Goal: Transaction & Acquisition: Purchase product/service

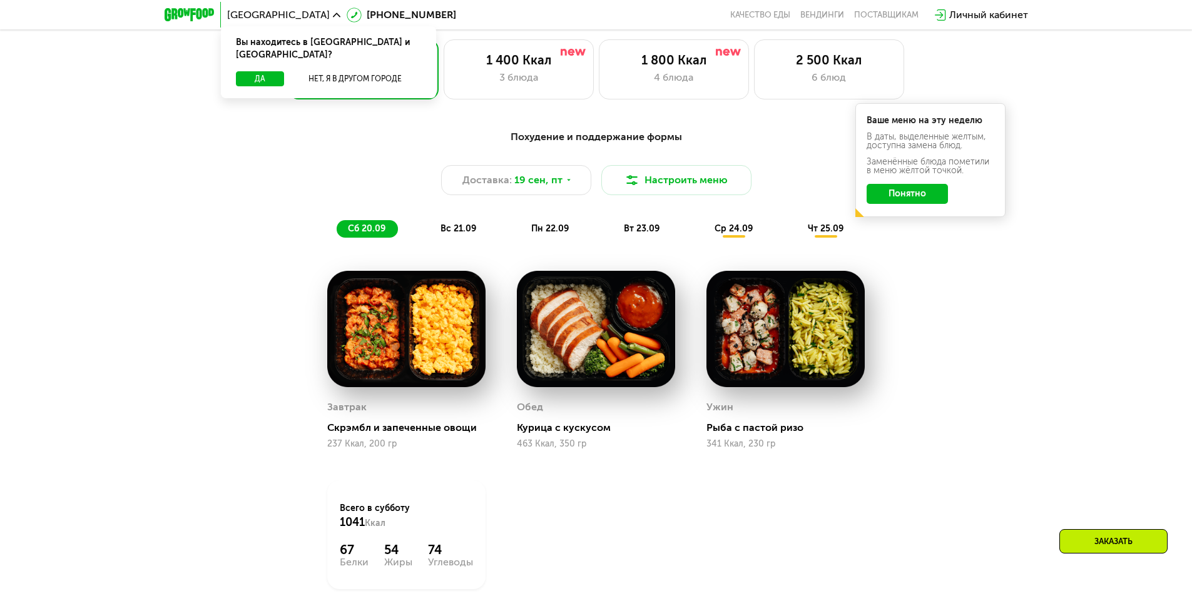
scroll to position [1001, 0]
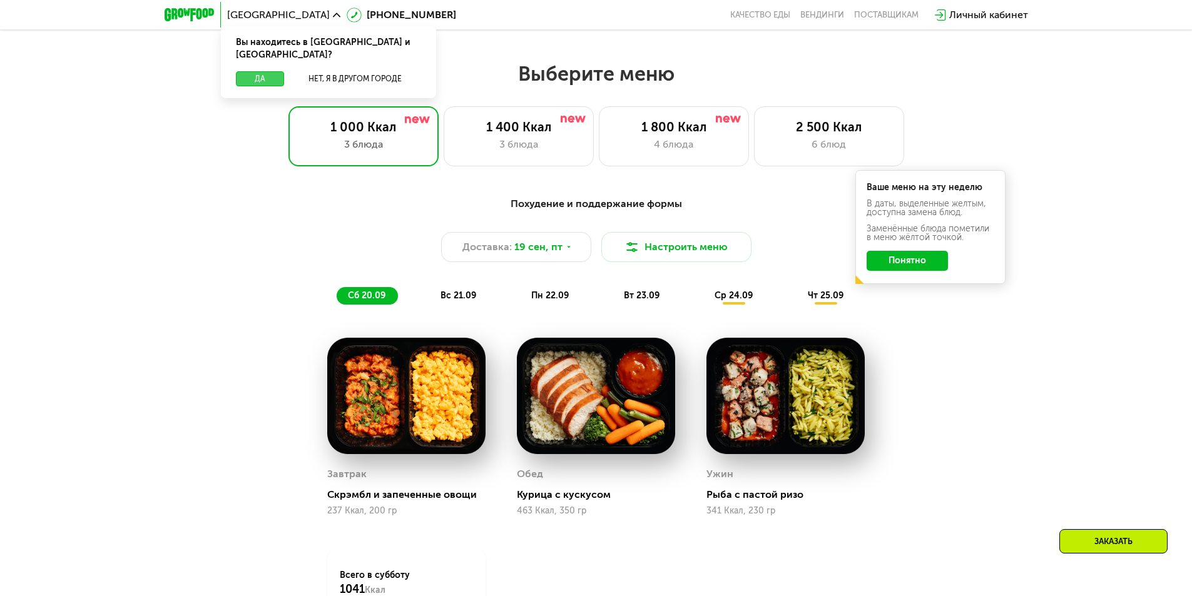
click at [269, 71] on button "Да" at bounding box center [260, 78] width 48 height 15
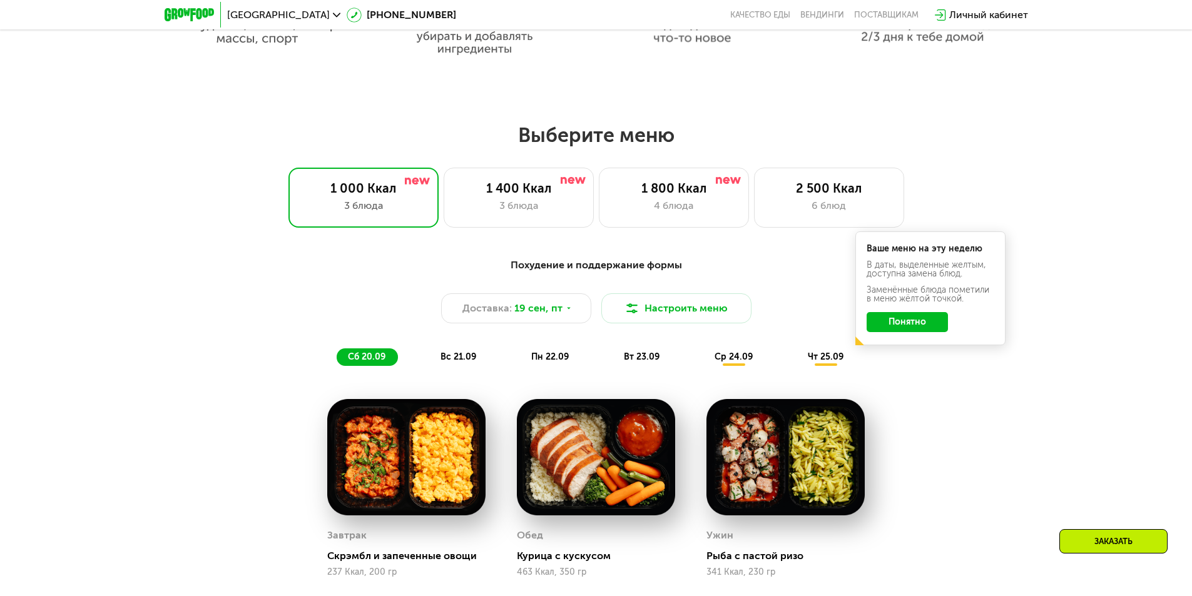
scroll to position [938, 0]
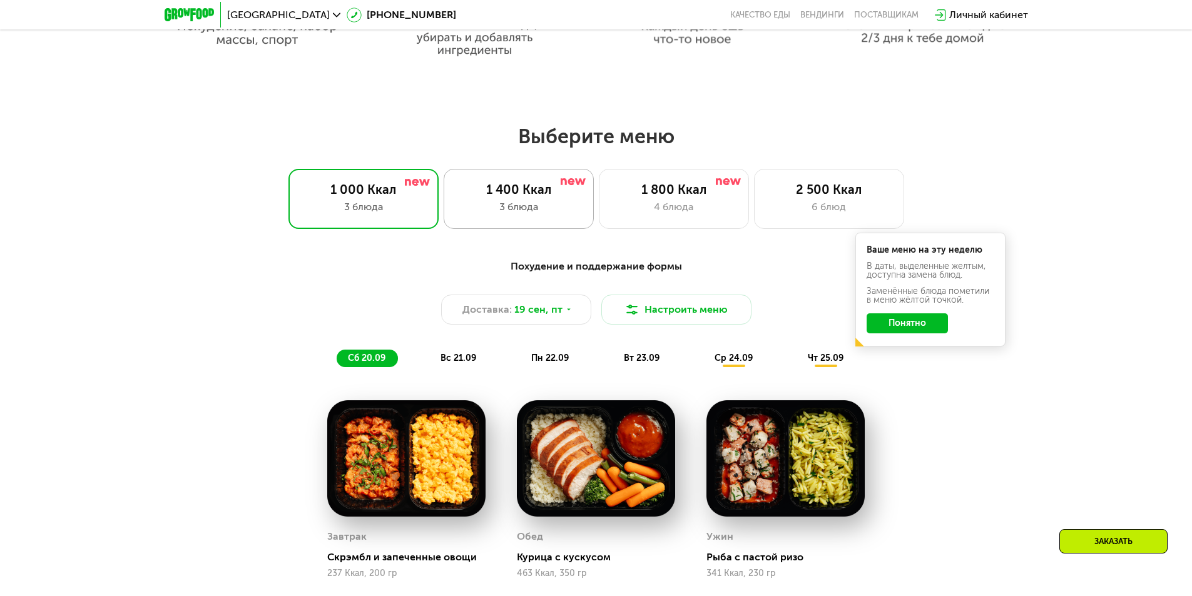
click at [490, 221] on div "1 400 Ккал 3 блюда" at bounding box center [519, 199] width 150 height 60
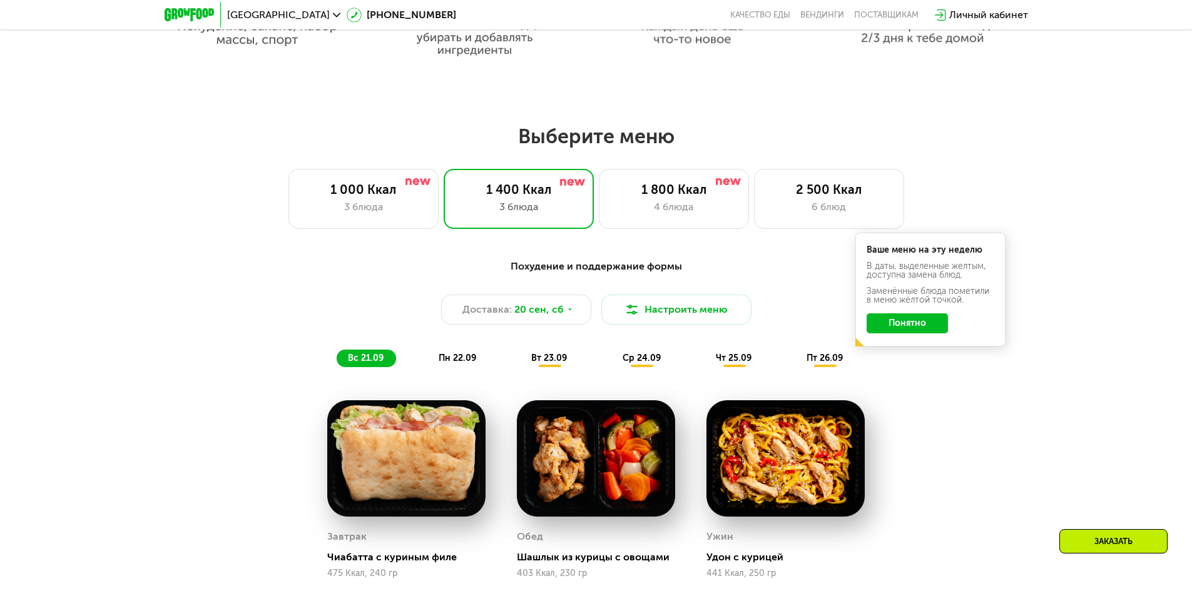
click at [891, 333] on button "Понятно" at bounding box center [906, 323] width 81 height 20
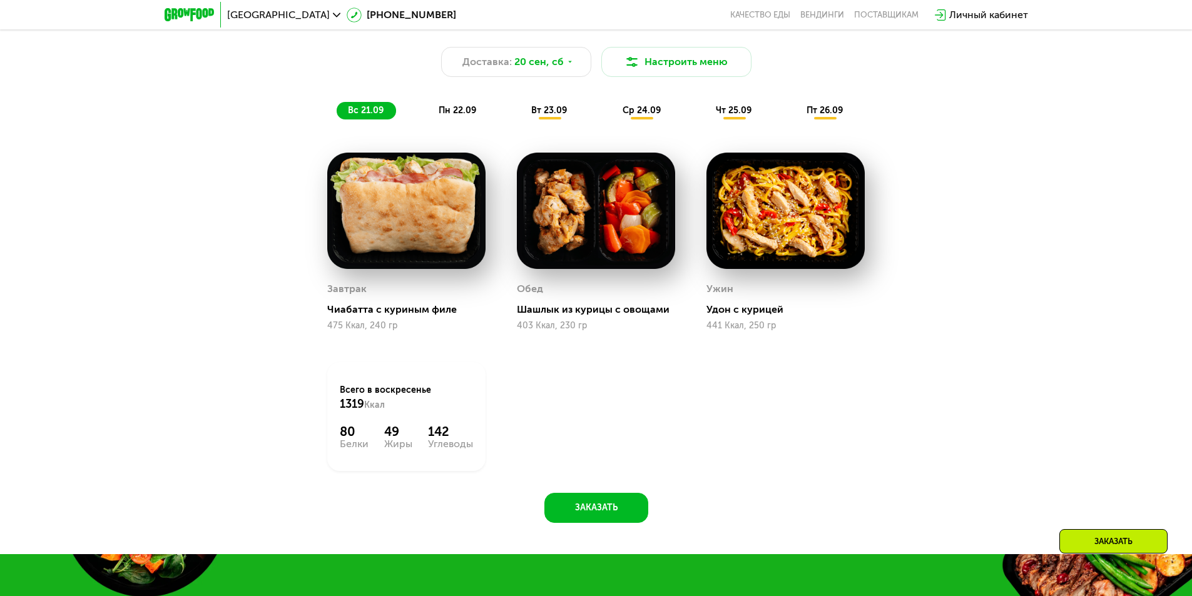
scroll to position [1189, 0]
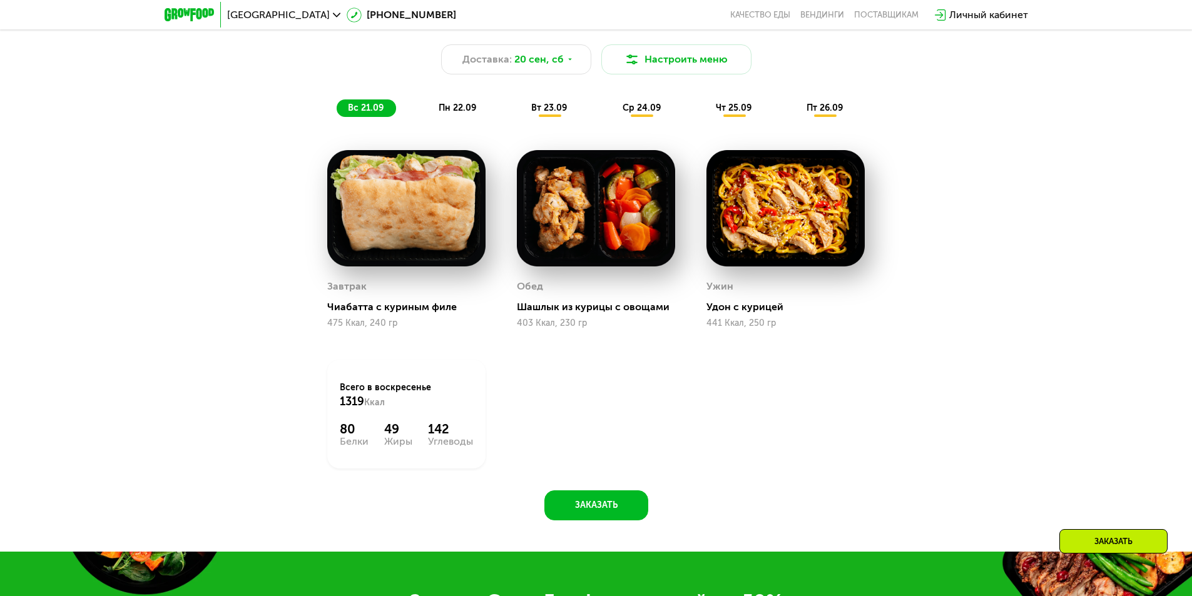
click at [462, 113] on span "пн 22.09" at bounding box center [458, 108] width 38 height 11
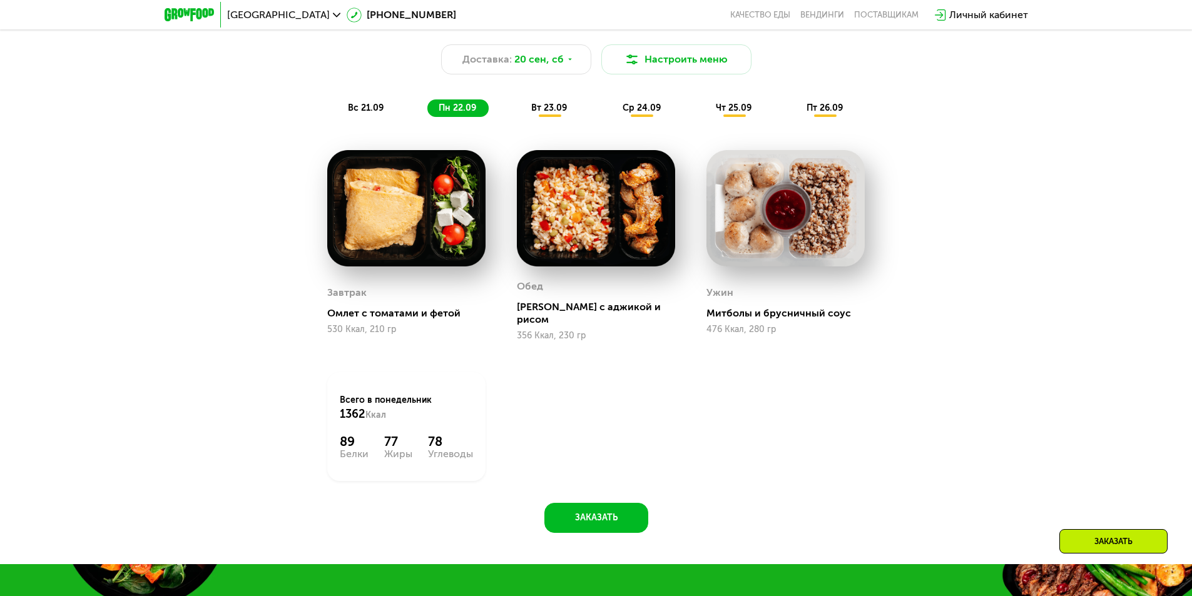
click at [547, 117] on div "вт 23.09" at bounding box center [549, 108] width 59 height 18
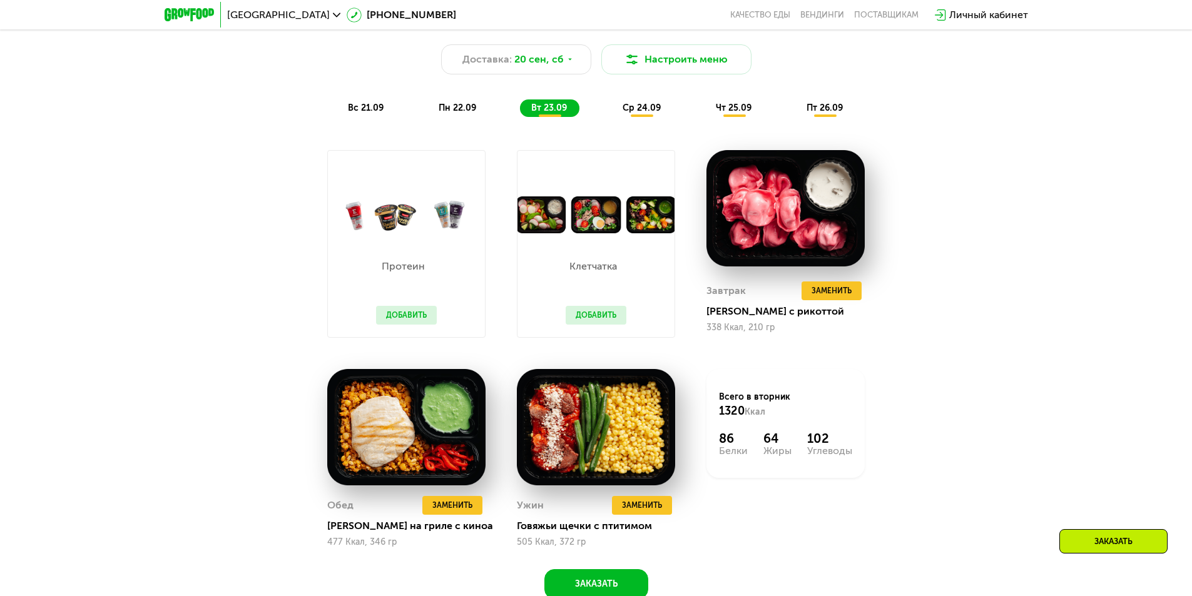
click at [638, 113] on span "ср 24.09" at bounding box center [641, 108] width 38 height 11
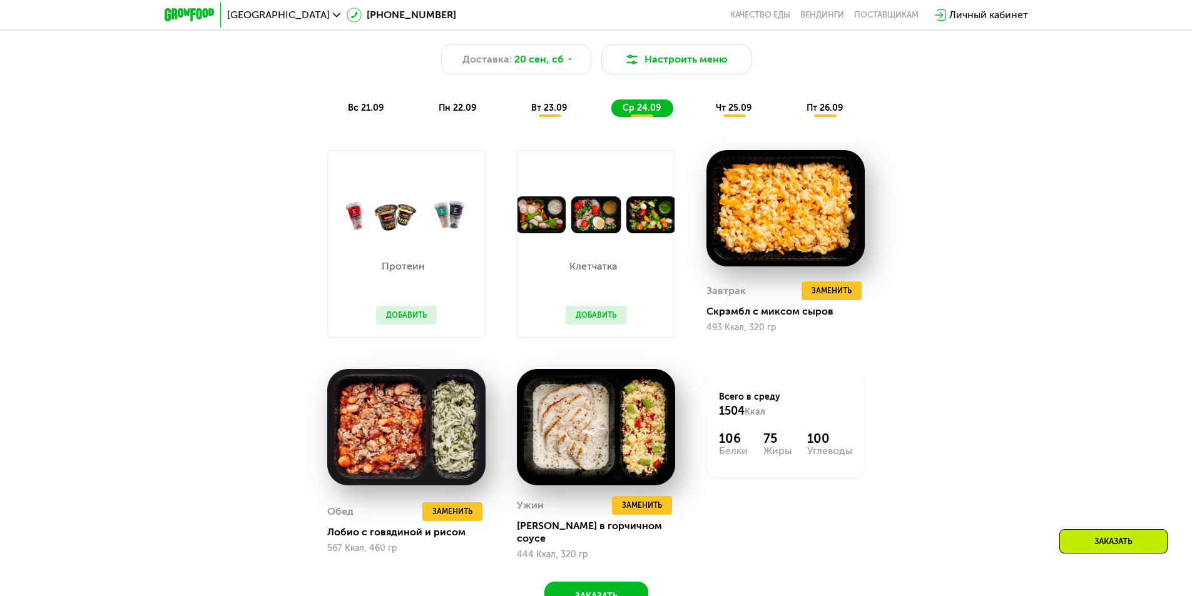
click at [556, 112] on span "вт 23.09" at bounding box center [549, 108] width 36 height 11
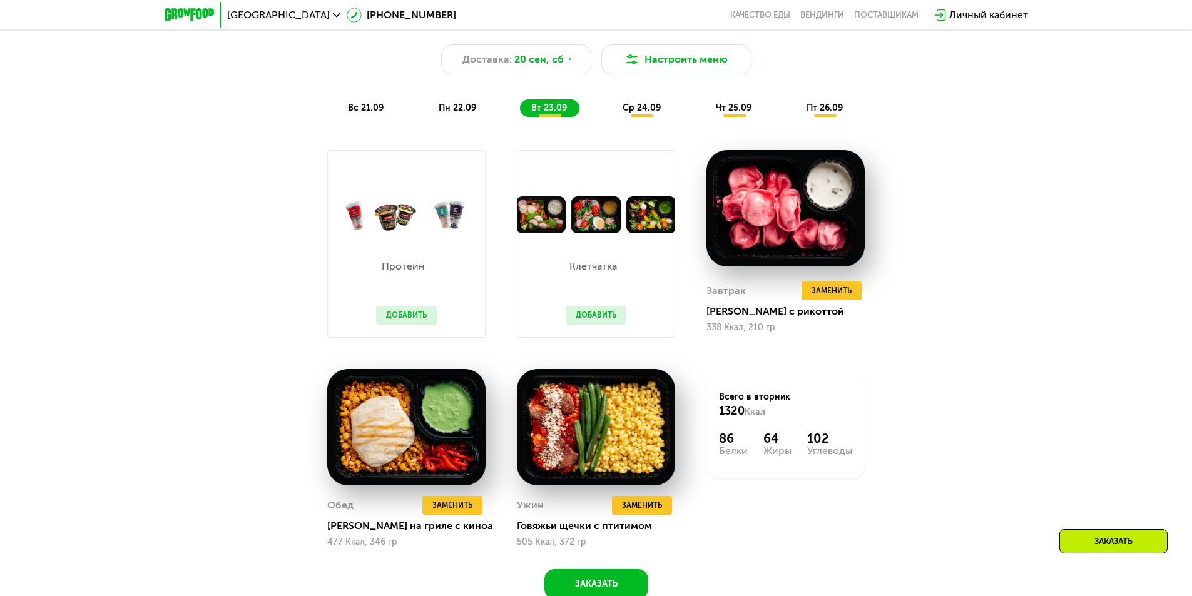
click at [442, 111] on span "пн 22.09" at bounding box center [458, 108] width 38 height 11
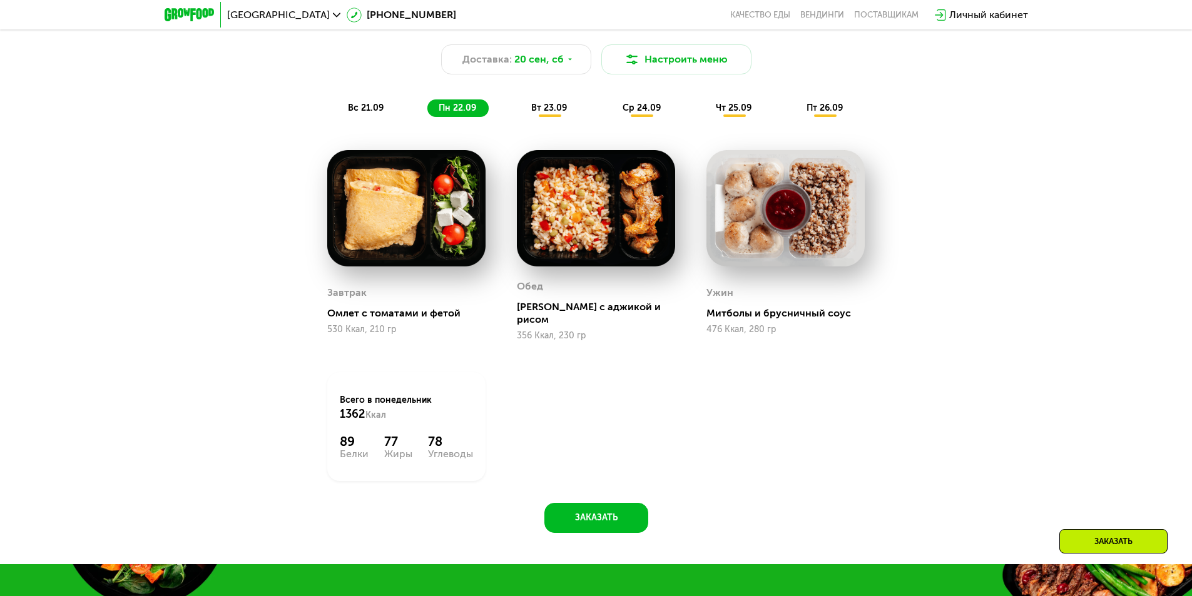
click at [536, 117] on div "вт 23.09" at bounding box center [549, 108] width 59 height 18
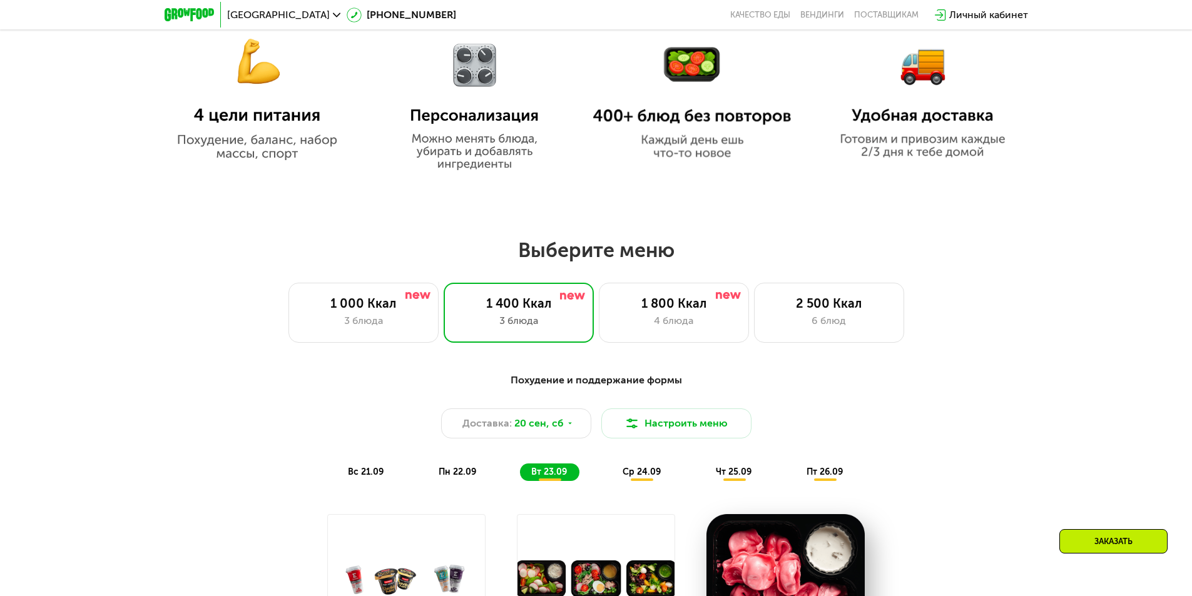
scroll to position [813, 0]
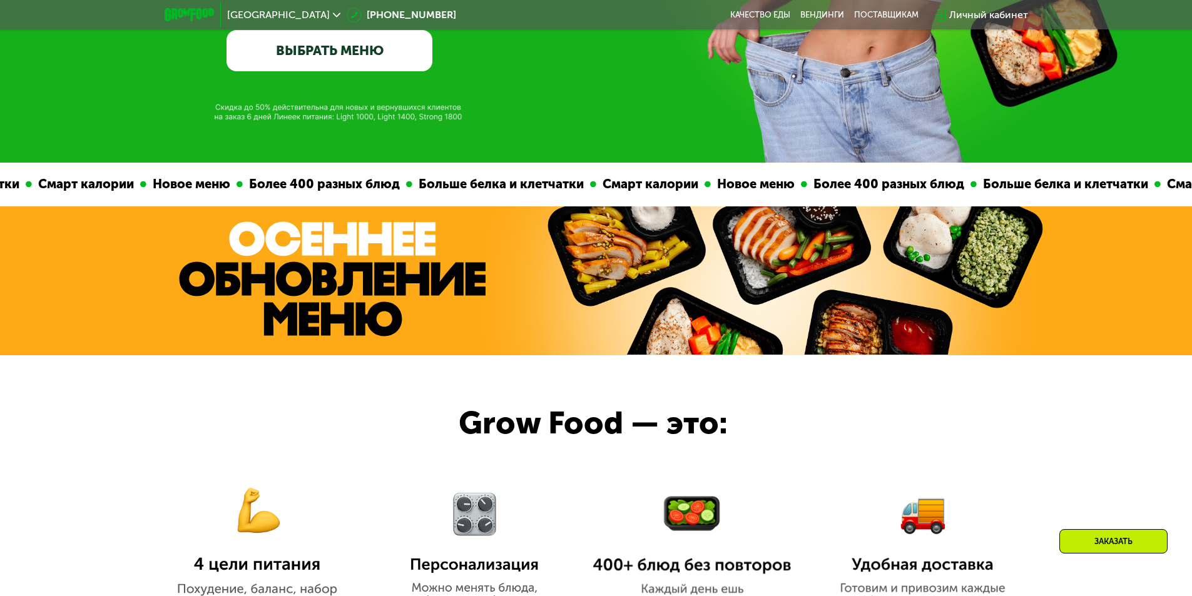
click at [302, 50] on link "ВЫБРАТЬ МЕНЮ" at bounding box center [329, 50] width 206 height 41
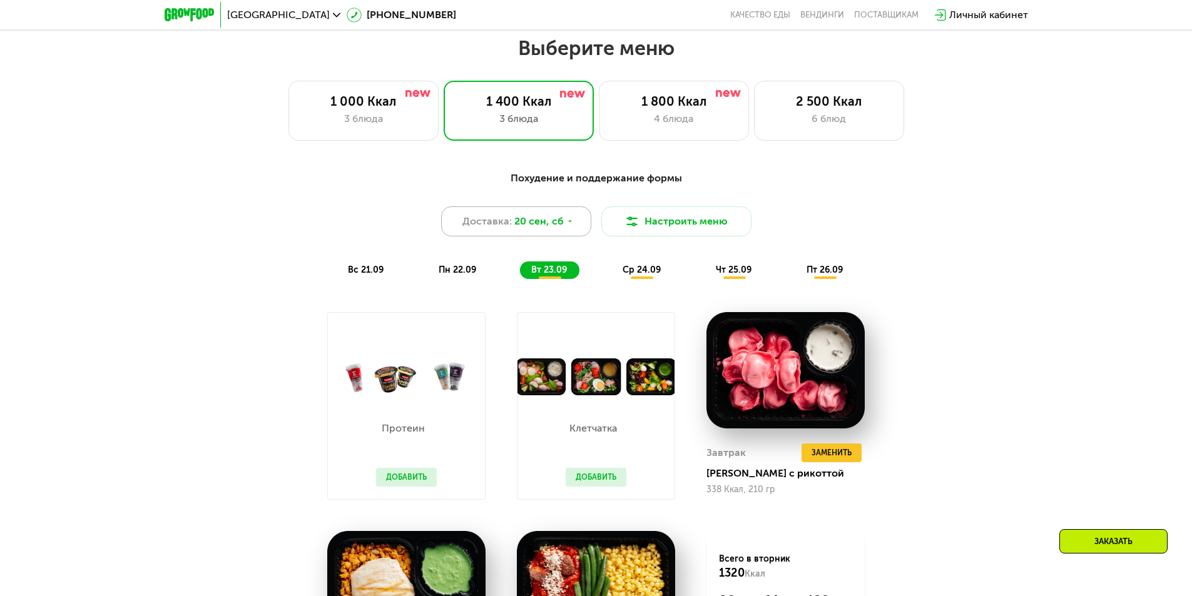
scroll to position [1037, 0]
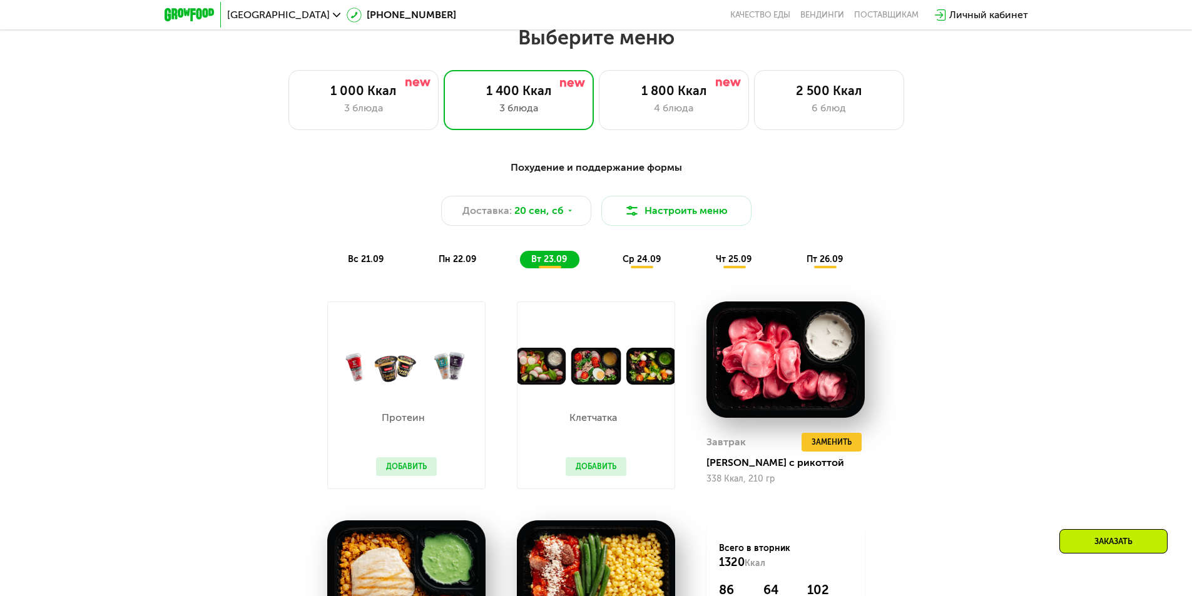
click at [451, 265] on span "пн 22.09" at bounding box center [458, 259] width 38 height 11
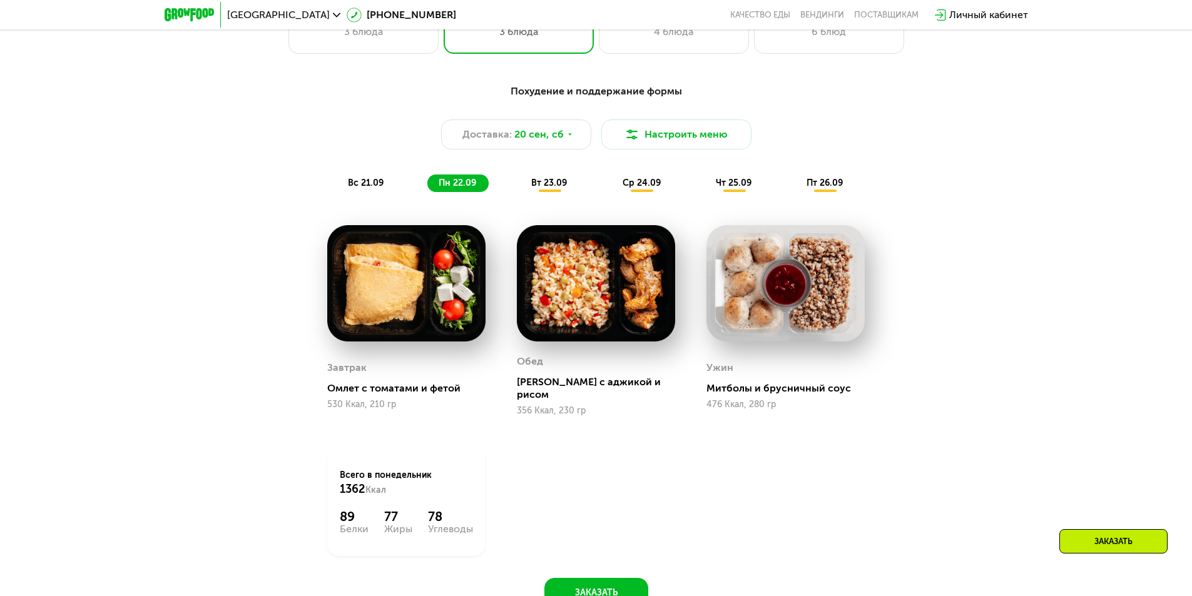
scroll to position [1225, 0]
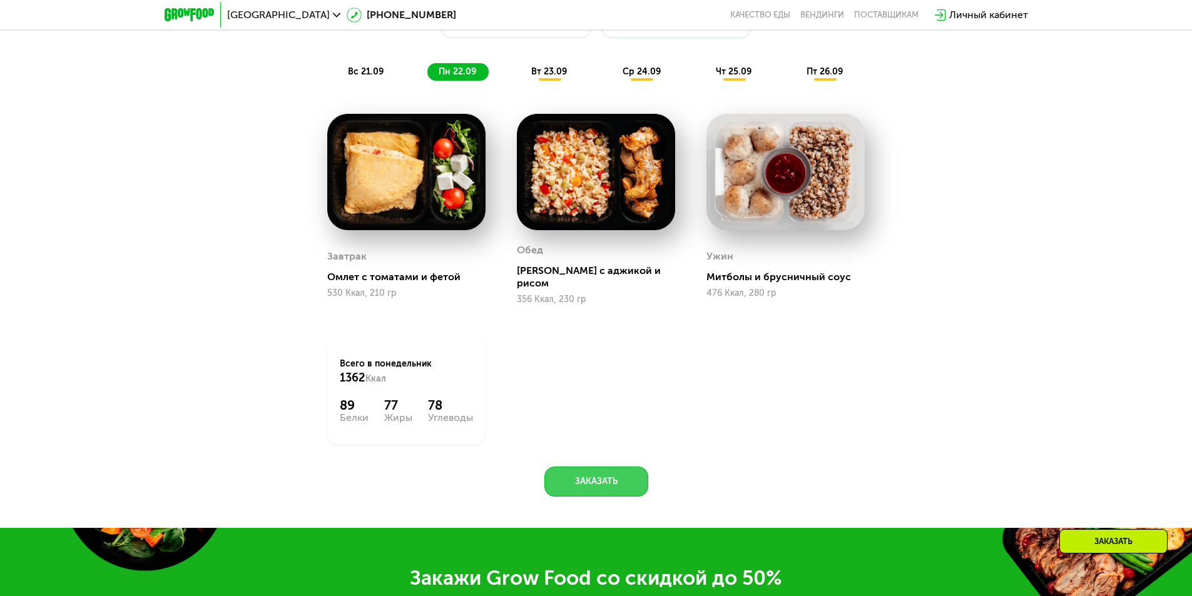
click at [635, 475] on button "Заказать" at bounding box center [596, 482] width 104 height 30
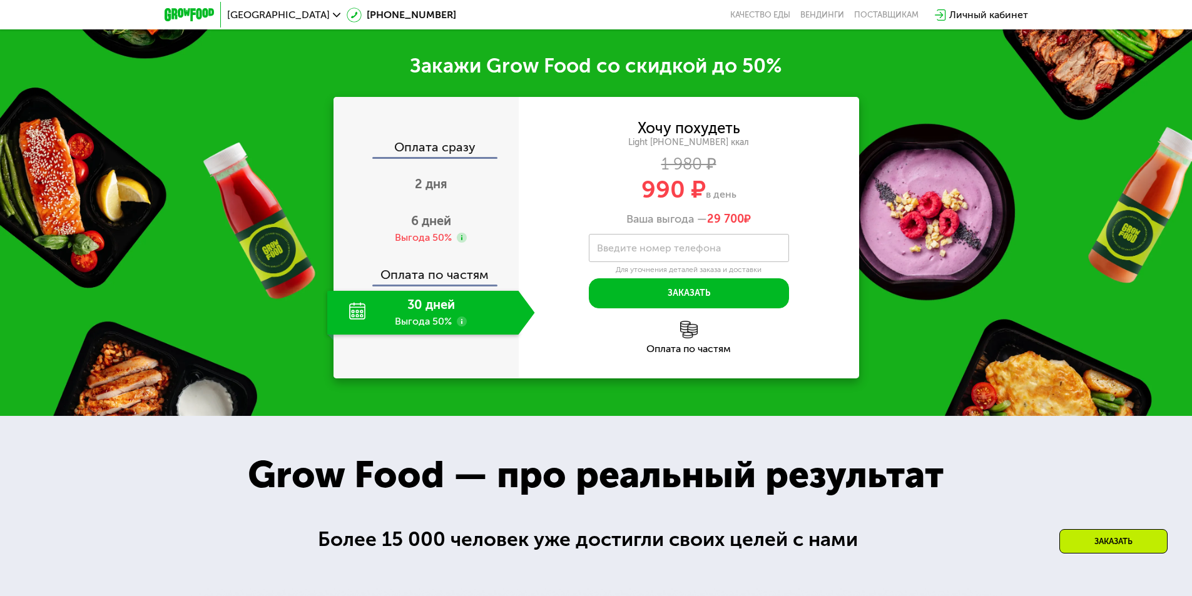
scroll to position [1745, 0]
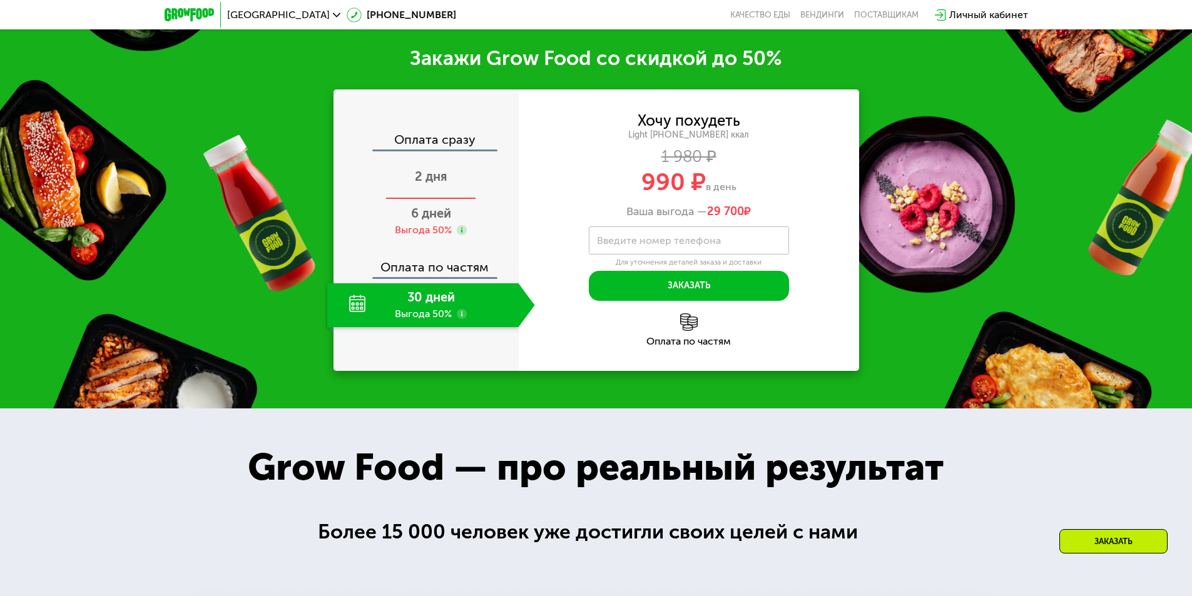
click at [434, 170] on span "2 дня" at bounding box center [431, 176] width 33 height 15
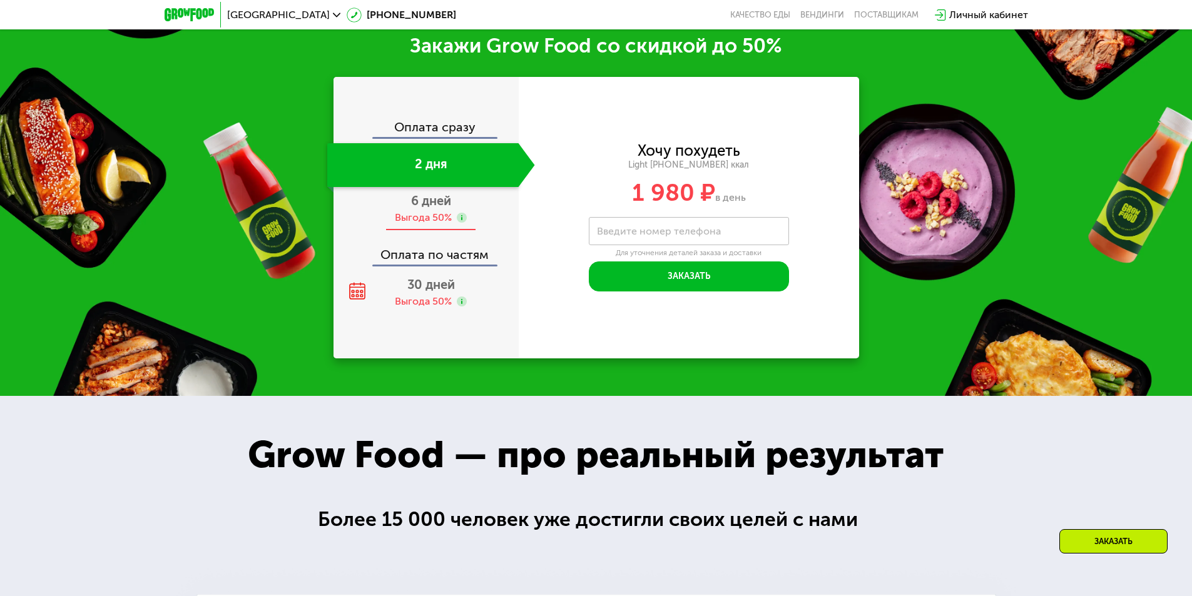
click at [433, 208] on span "6 дней" at bounding box center [431, 200] width 40 height 15
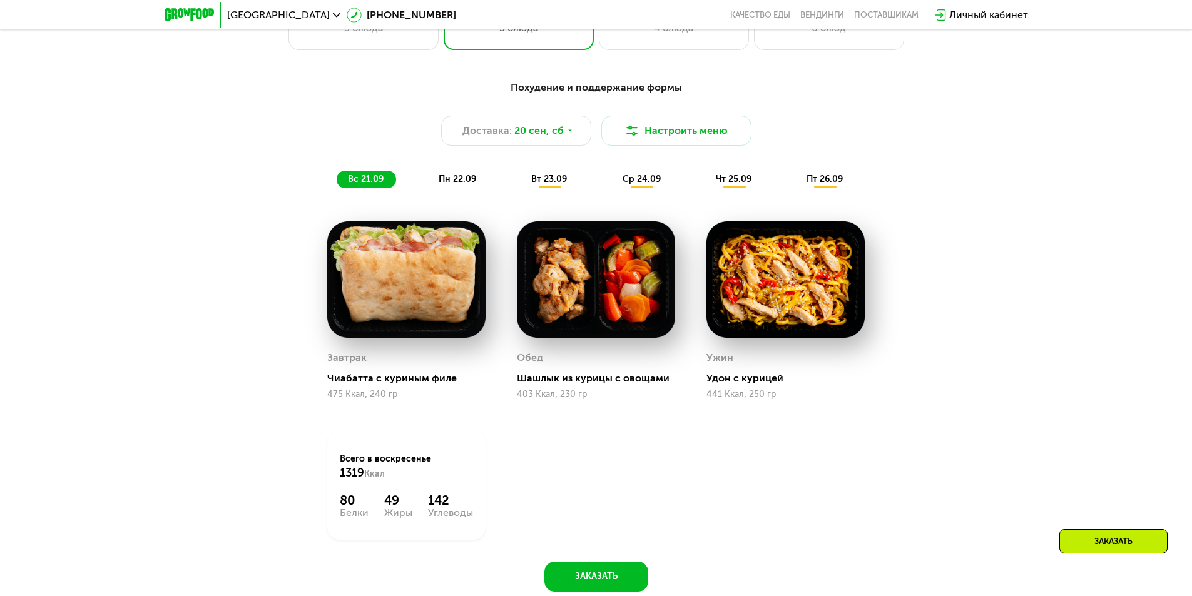
scroll to position [1119, 0]
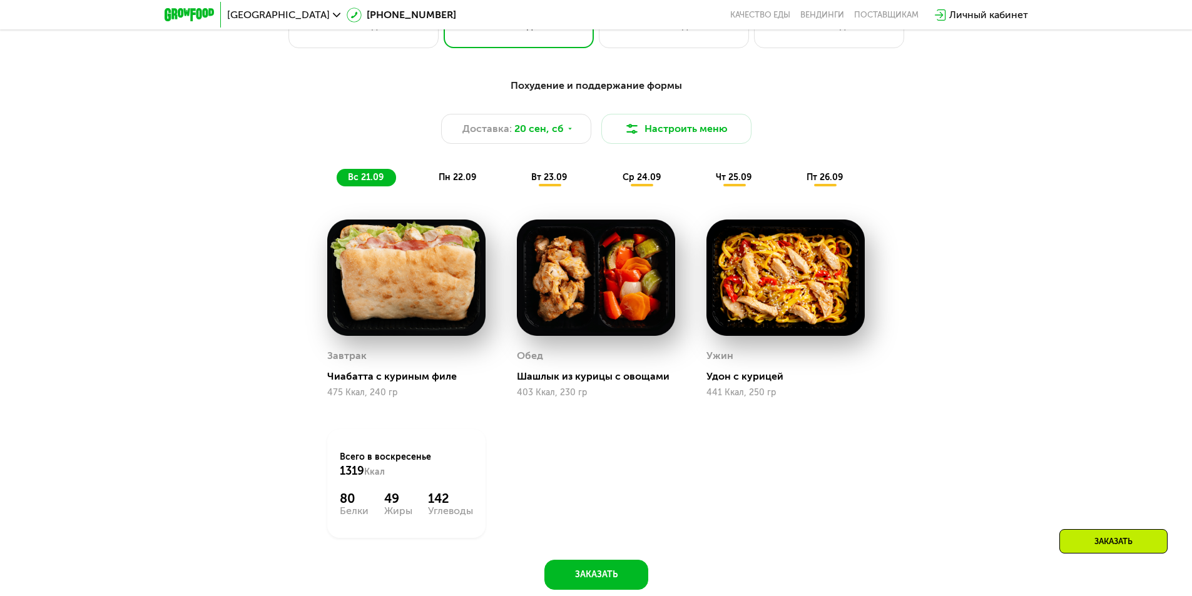
click at [457, 176] on span "пн 22.09" at bounding box center [458, 177] width 38 height 11
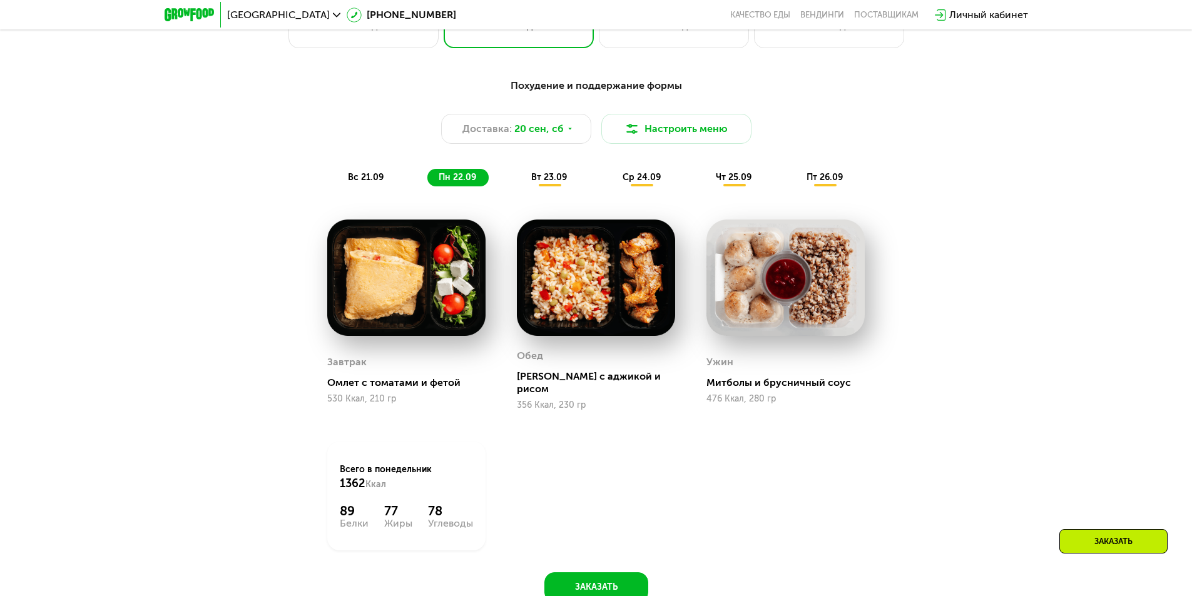
click at [544, 181] on span "вт 23.09" at bounding box center [549, 177] width 36 height 11
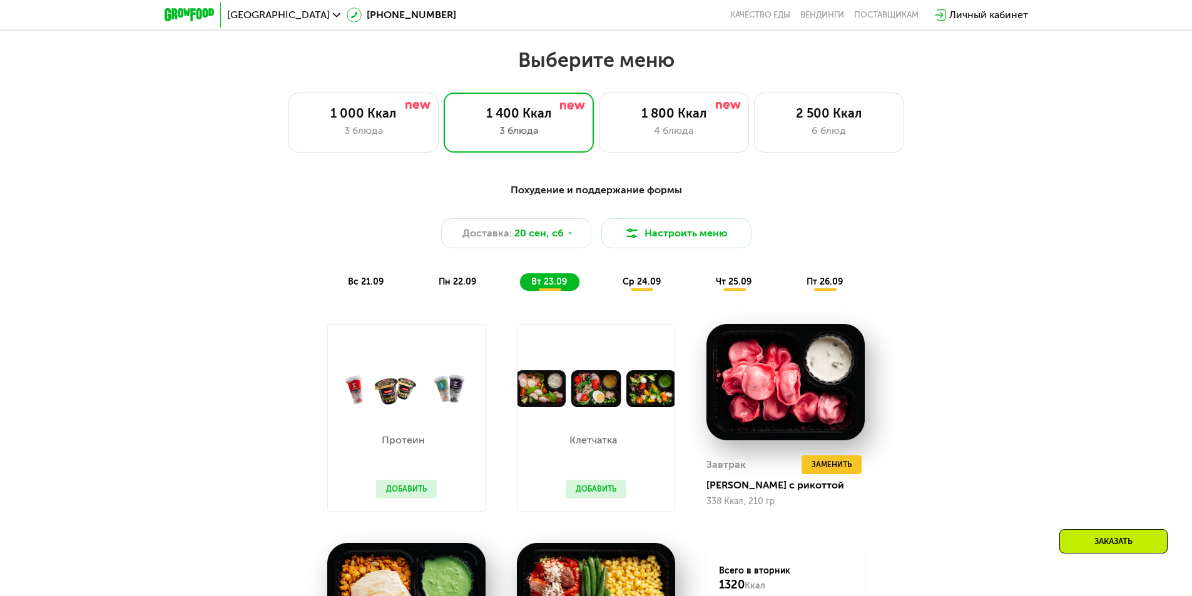
scroll to position [994, 0]
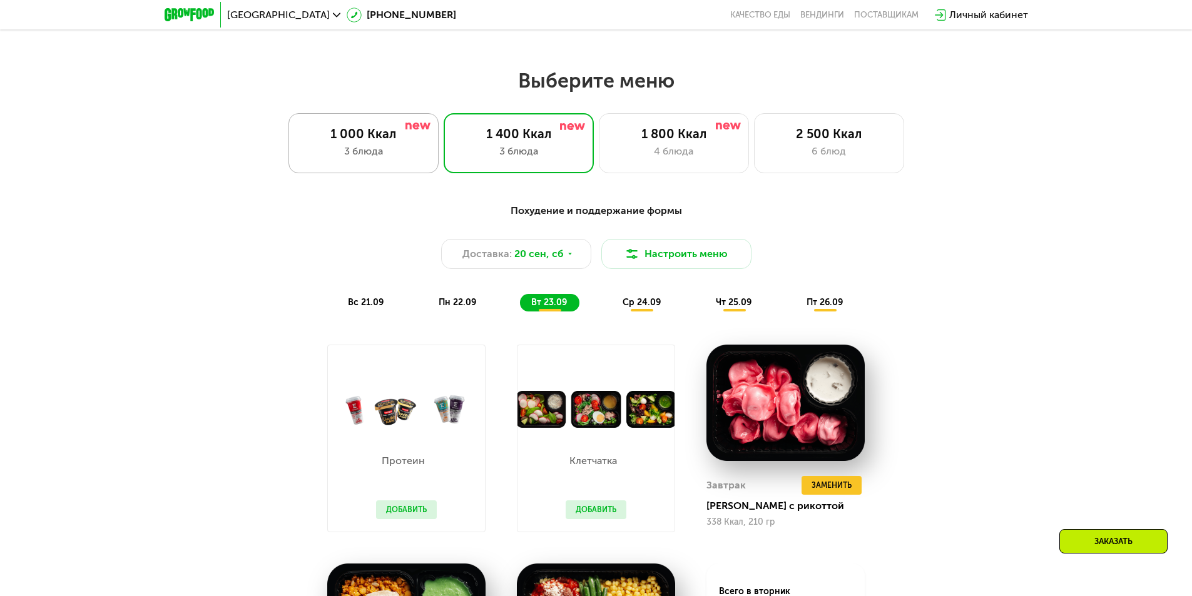
click at [381, 123] on div "1 000 Ккал 3 блюда" at bounding box center [363, 143] width 150 height 60
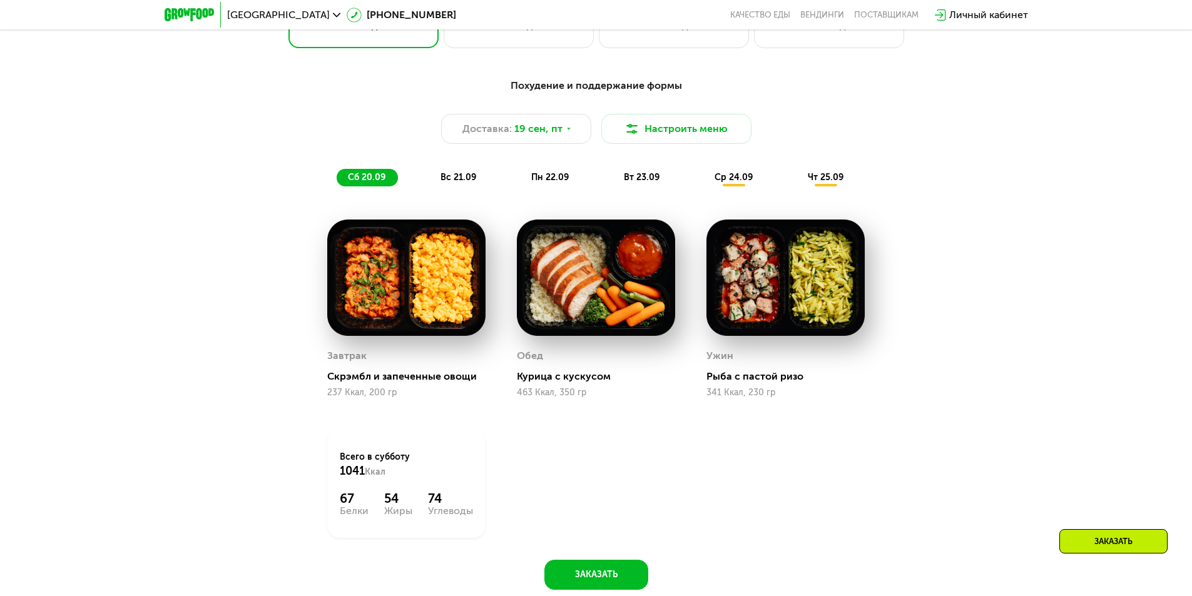
scroll to position [1182, 0]
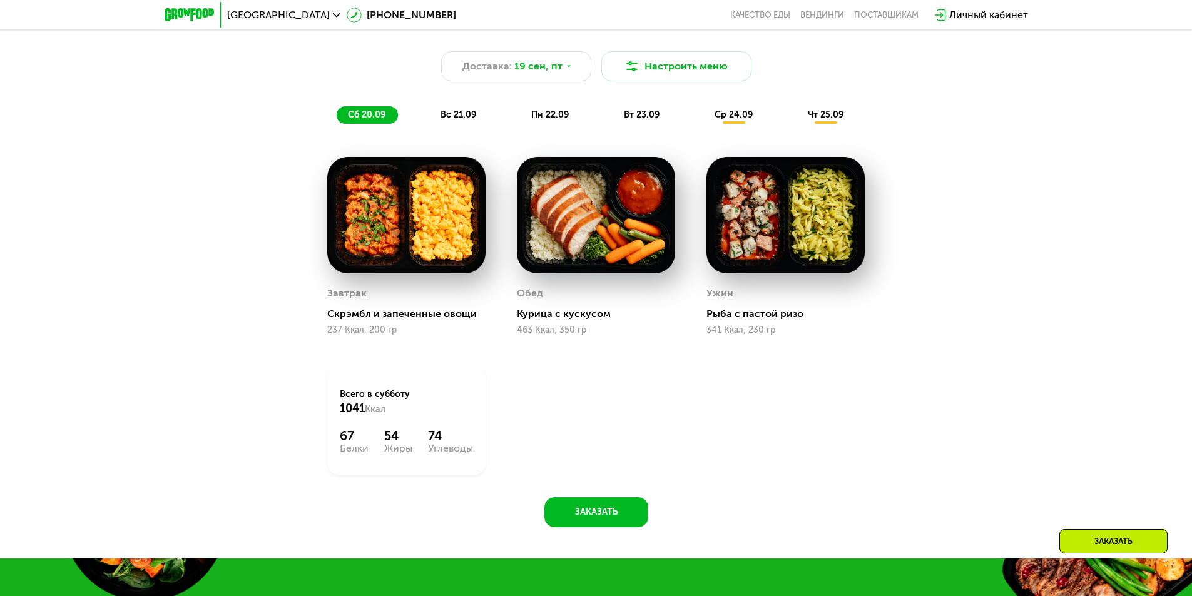
click at [457, 118] on span "вс 21.09" at bounding box center [458, 114] width 36 height 11
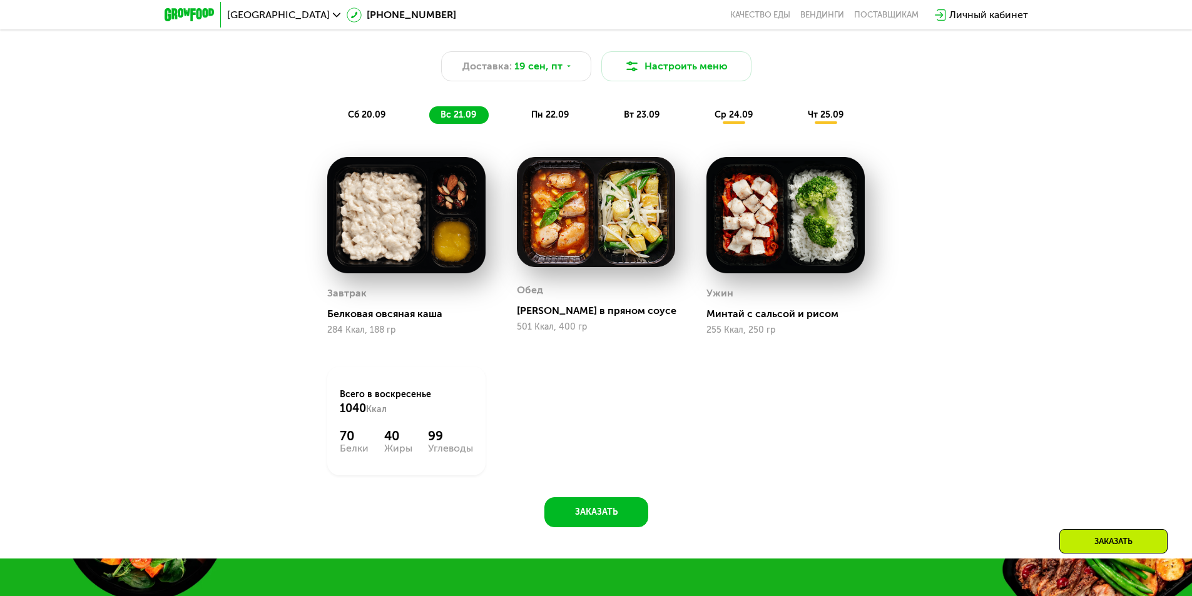
click at [541, 114] on span "пн 22.09" at bounding box center [550, 114] width 38 height 11
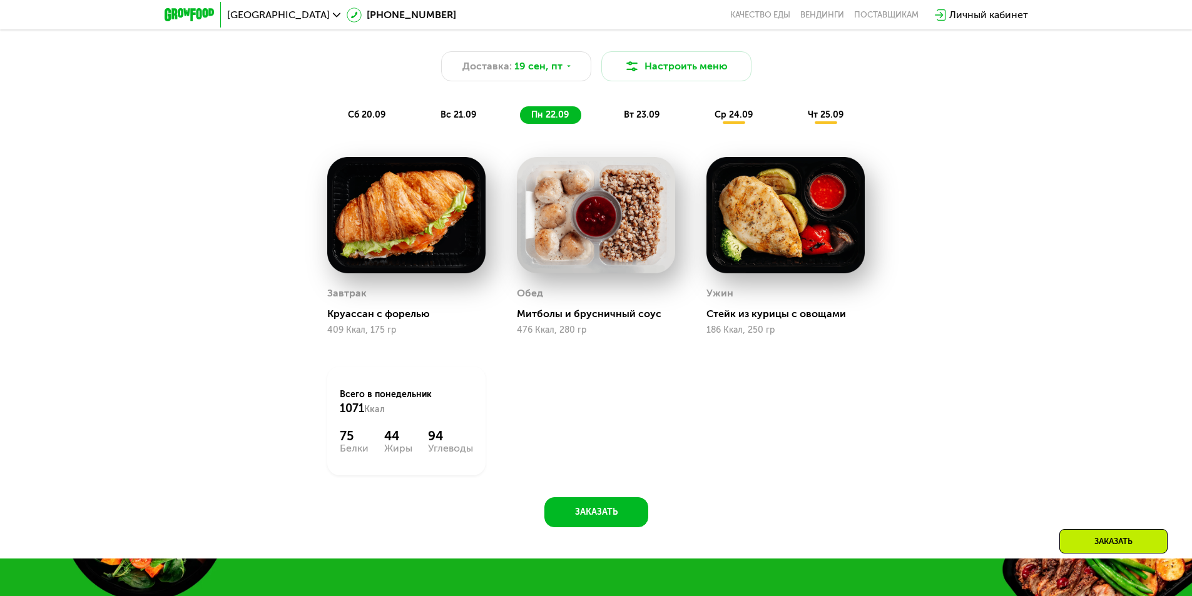
click at [627, 118] on span "вт 23.09" at bounding box center [642, 114] width 36 height 11
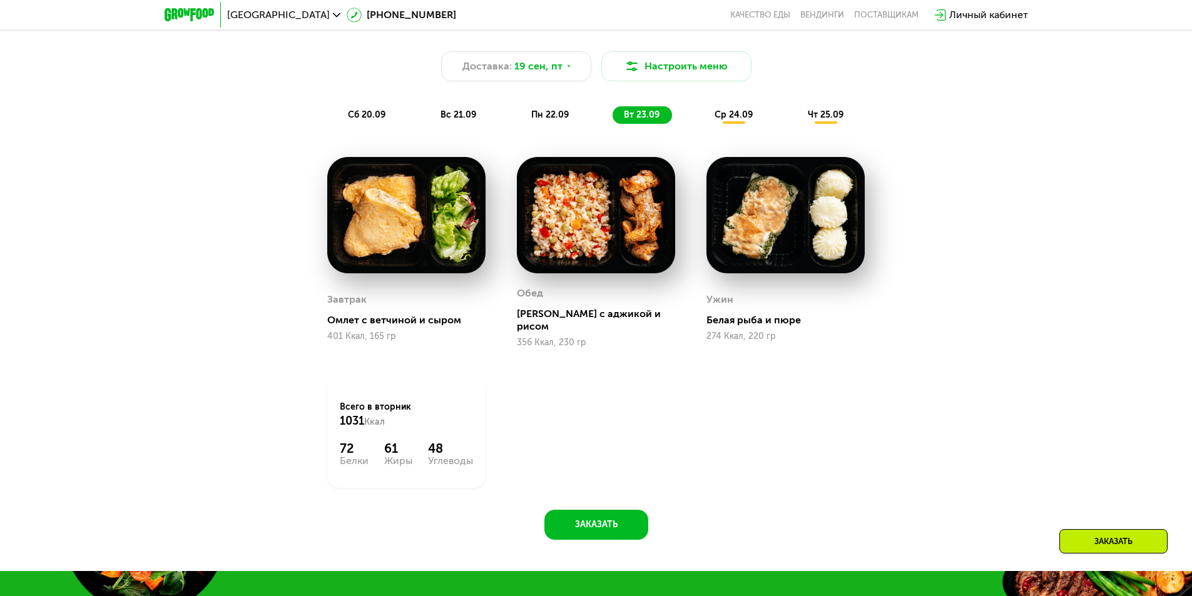
click at [745, 116] on span "ср 24.09" at bounding box center [733, 114] width 38 height 11
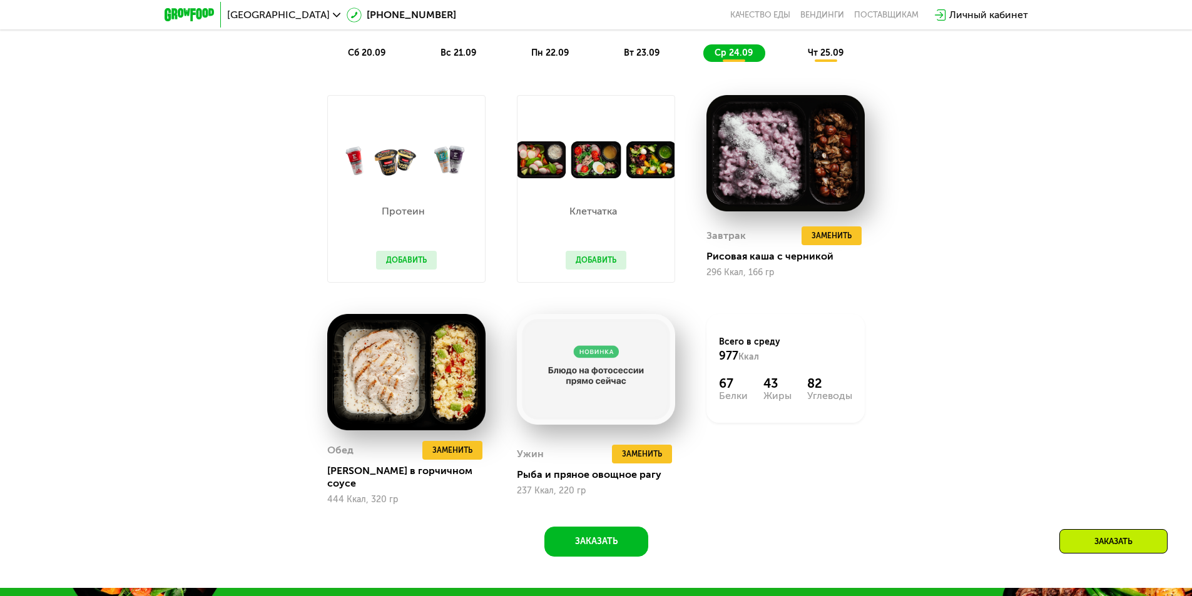
scroll to position [1244, 0]
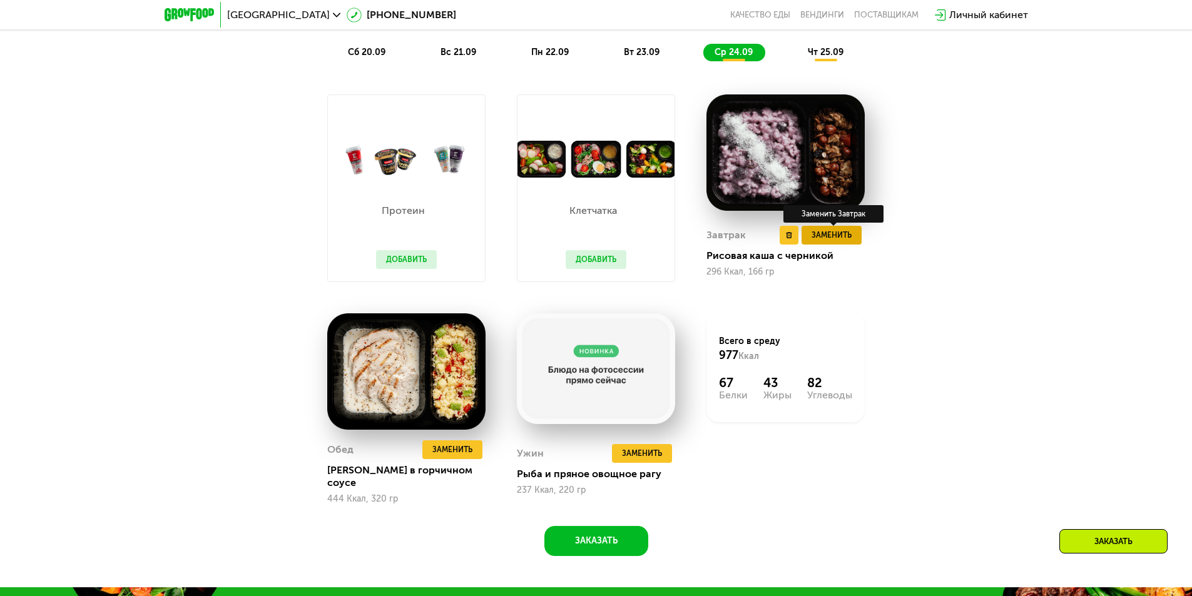
click at [830, 241] on span "Заменить" at bounding box center [831, 235] width 40 height 13
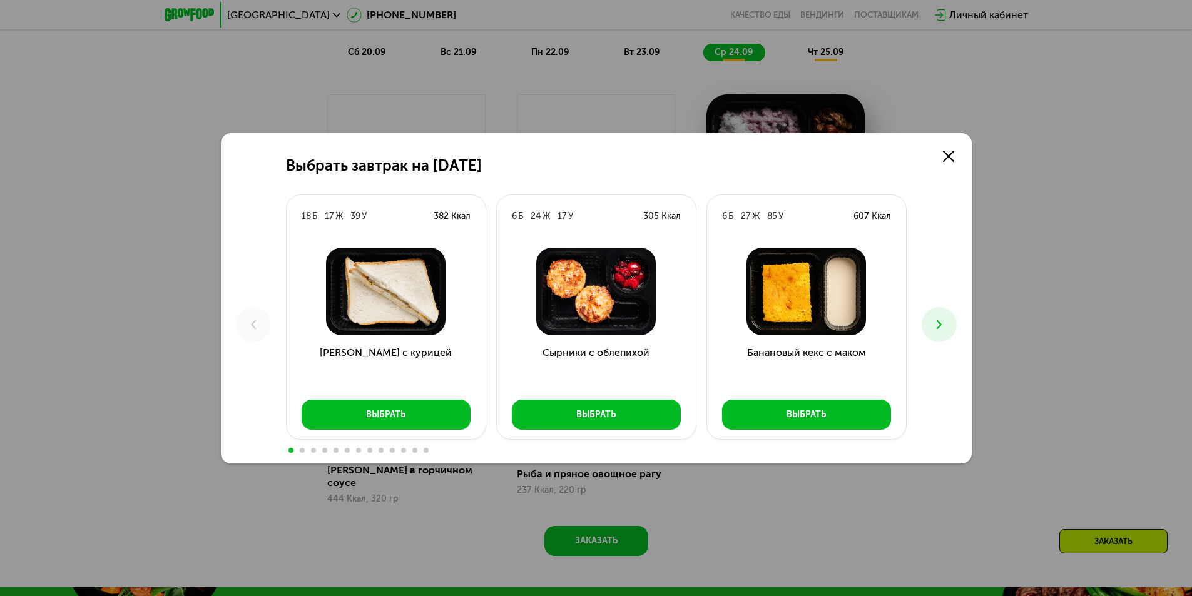
click at [945, 319] on icon at bounding box center [939, 324] width 15 height 15
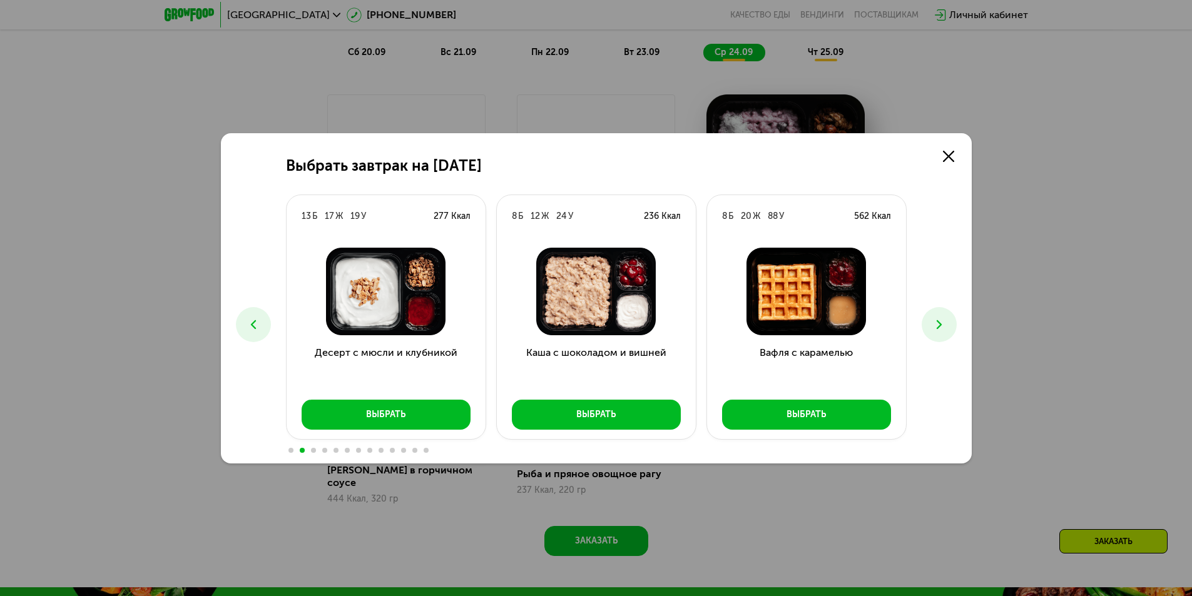
click at [945, 319] on icon at bounding box center [939, 324] width 15 height 15
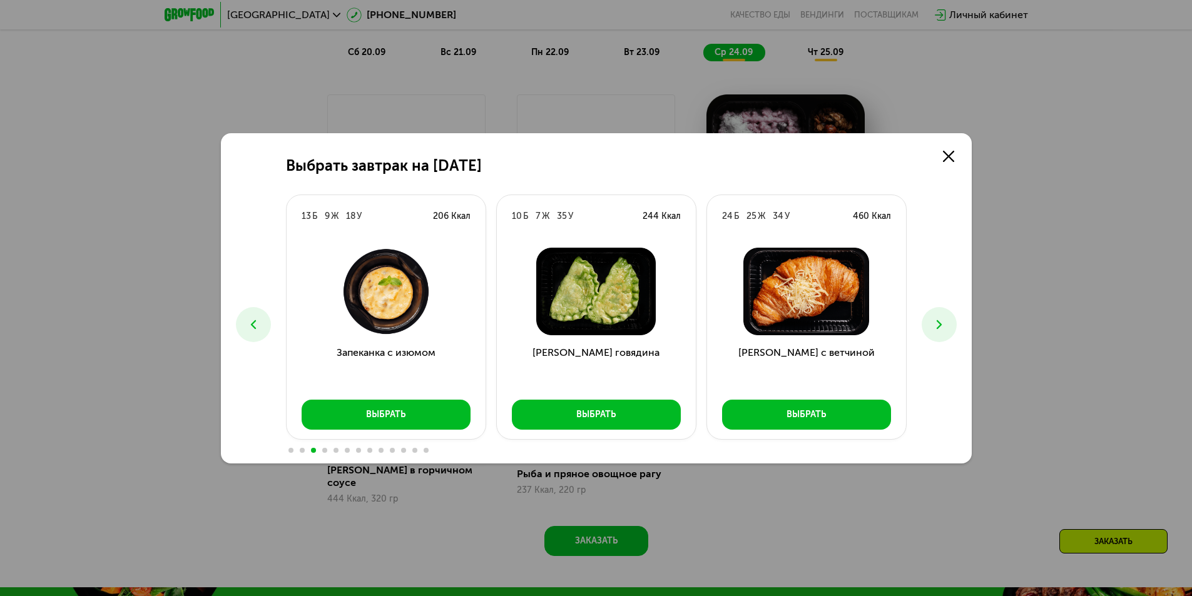
click at [945, 319] on icon at bounding box center [939, 324] width 15 height 15
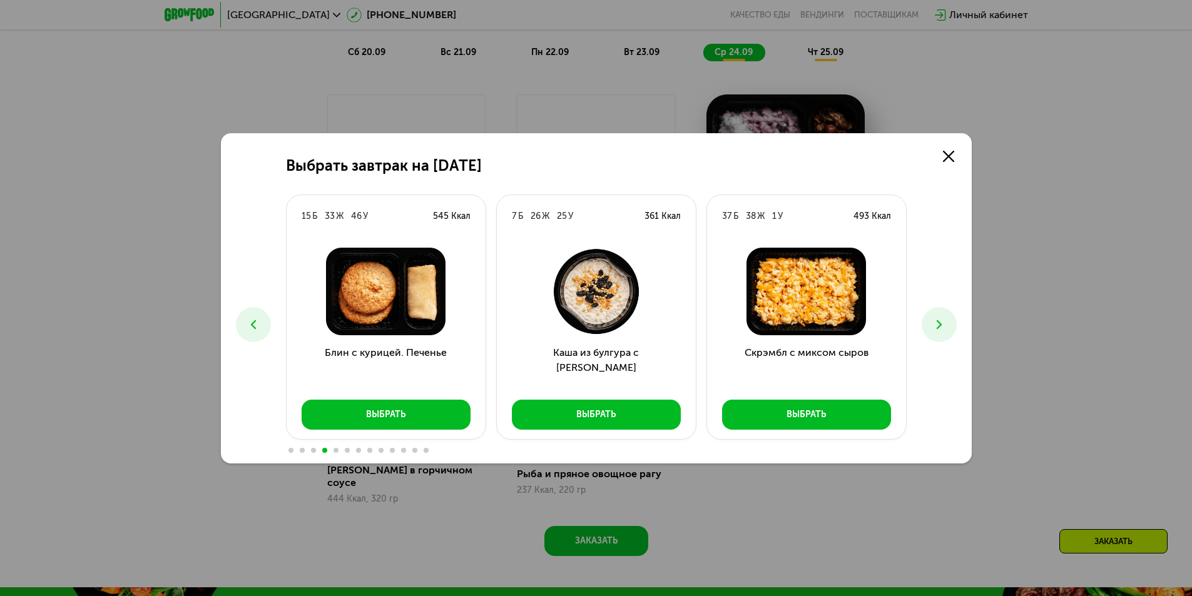
click at [945, 319] on icon at bounding box center [939, 324] width 15 height 15
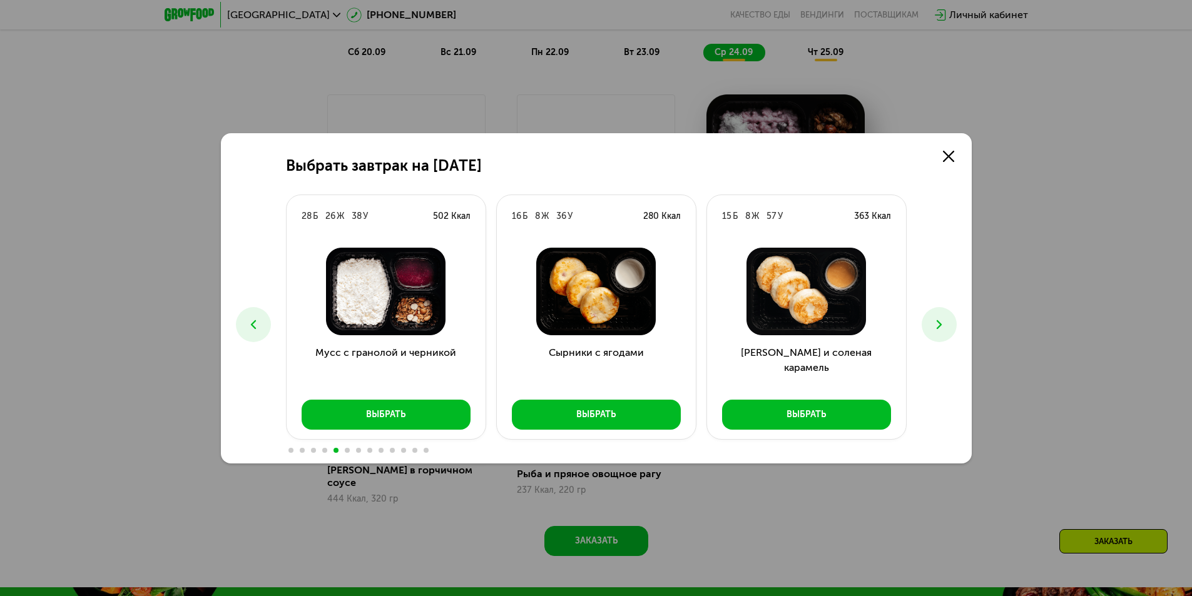
click at [945, 319] on icon at bounding box center [939, 324] width 15 height 15
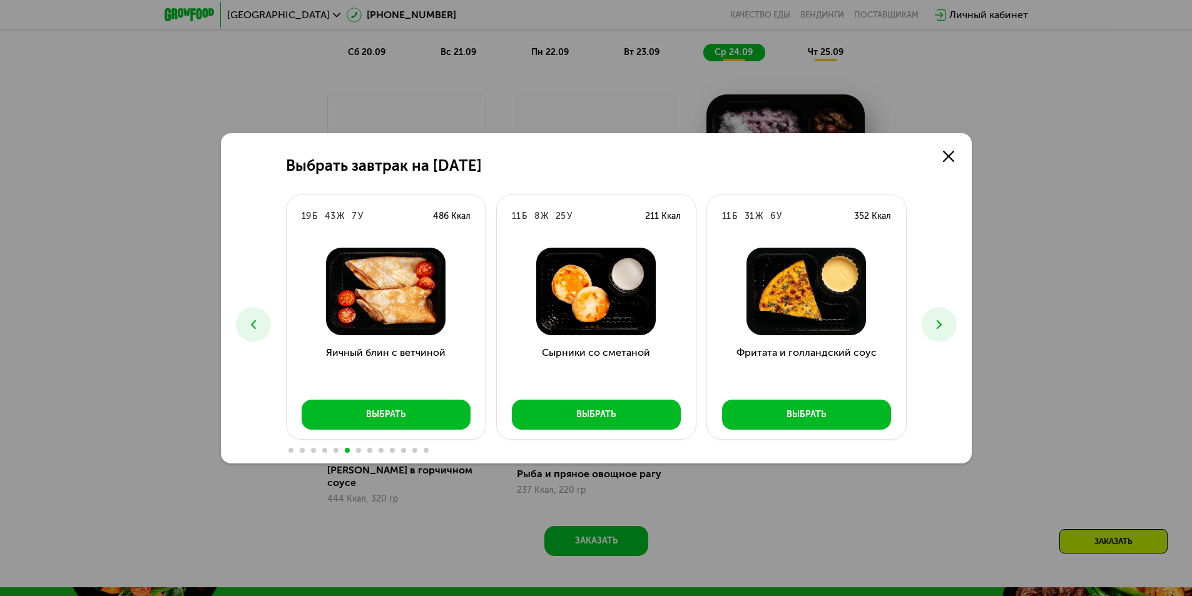
click at [953, 319] on button at bounding box center [939, 324] width 35 height 35
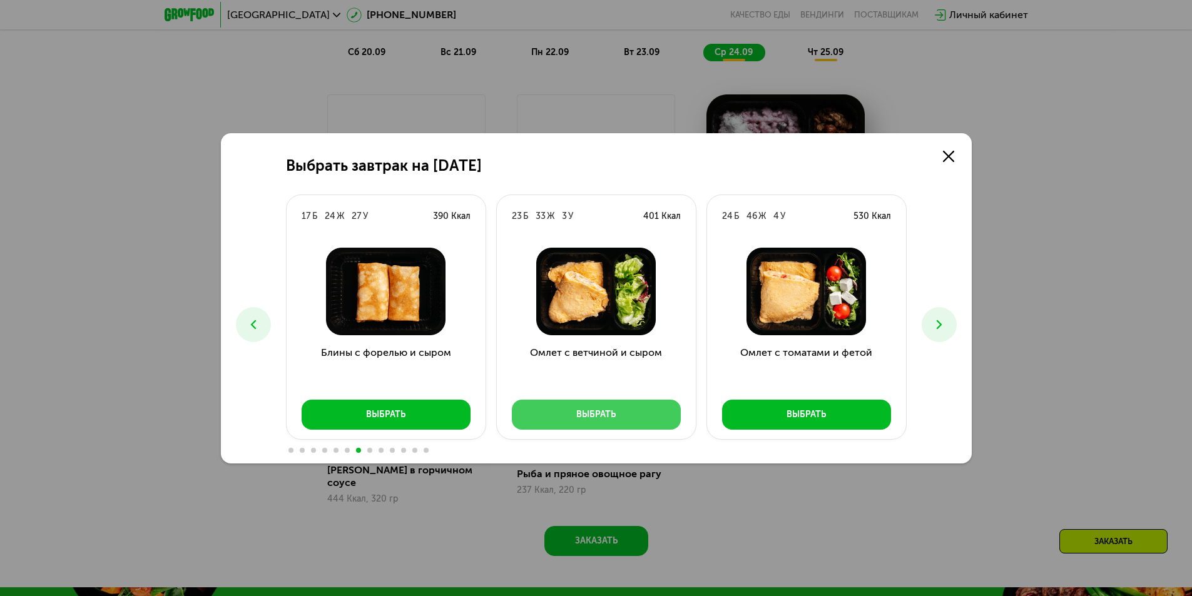
click at [592, 409] on div "Выбрать" at bounding box center [595, 415] width 39 height 13
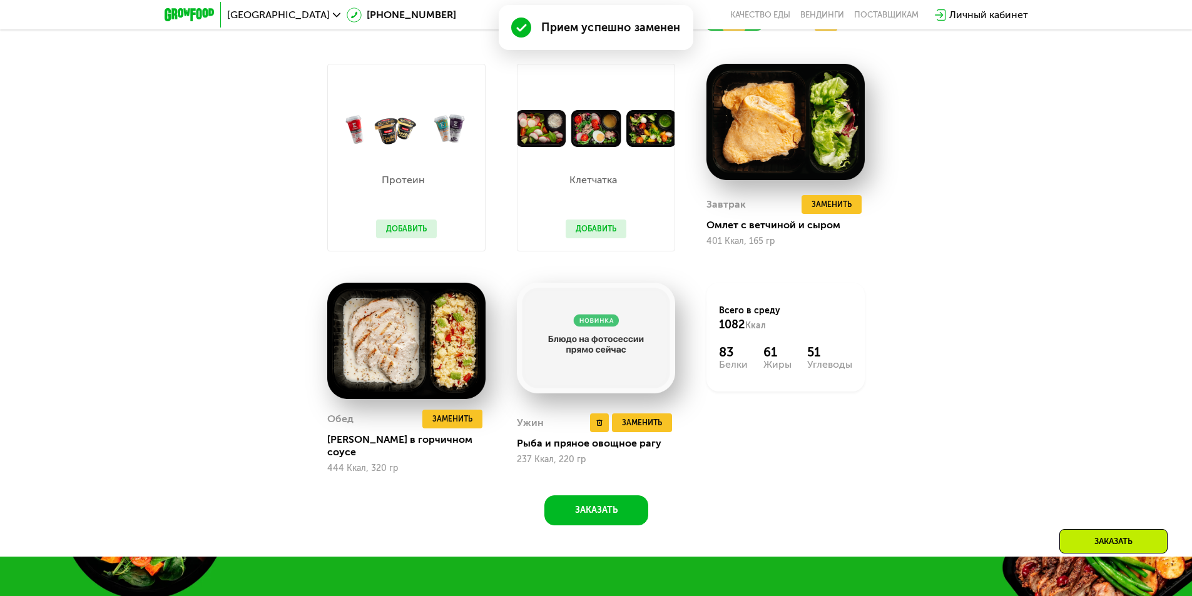
scroll to position [1307, 0]
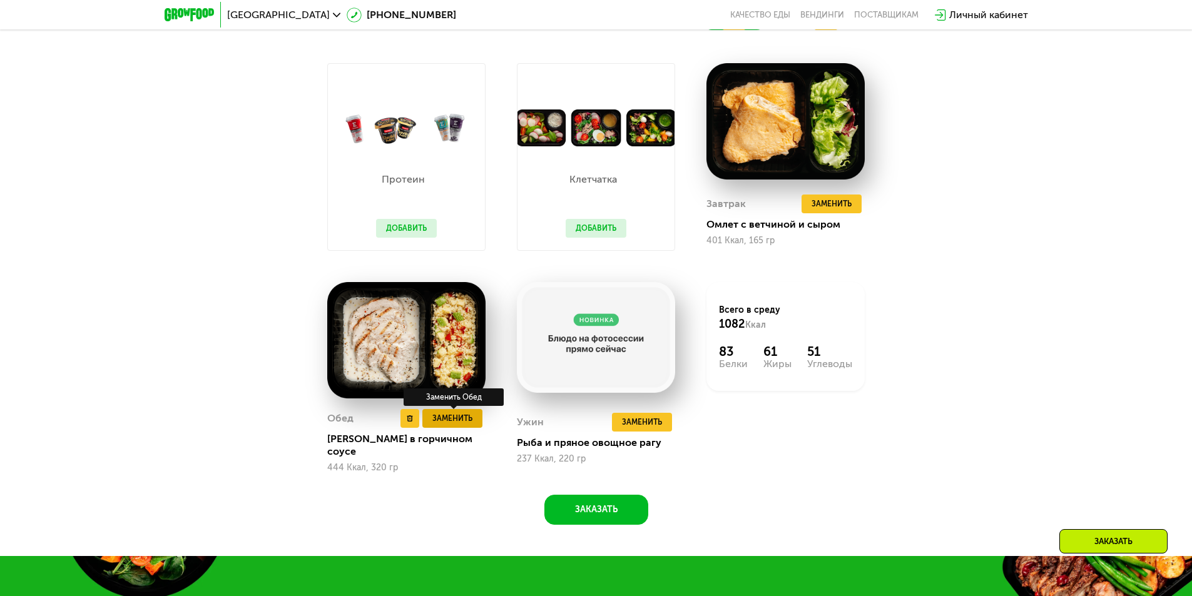
click at [439, 425] on span "Заменить" at bounding box center [452, 418] width 40 height 13
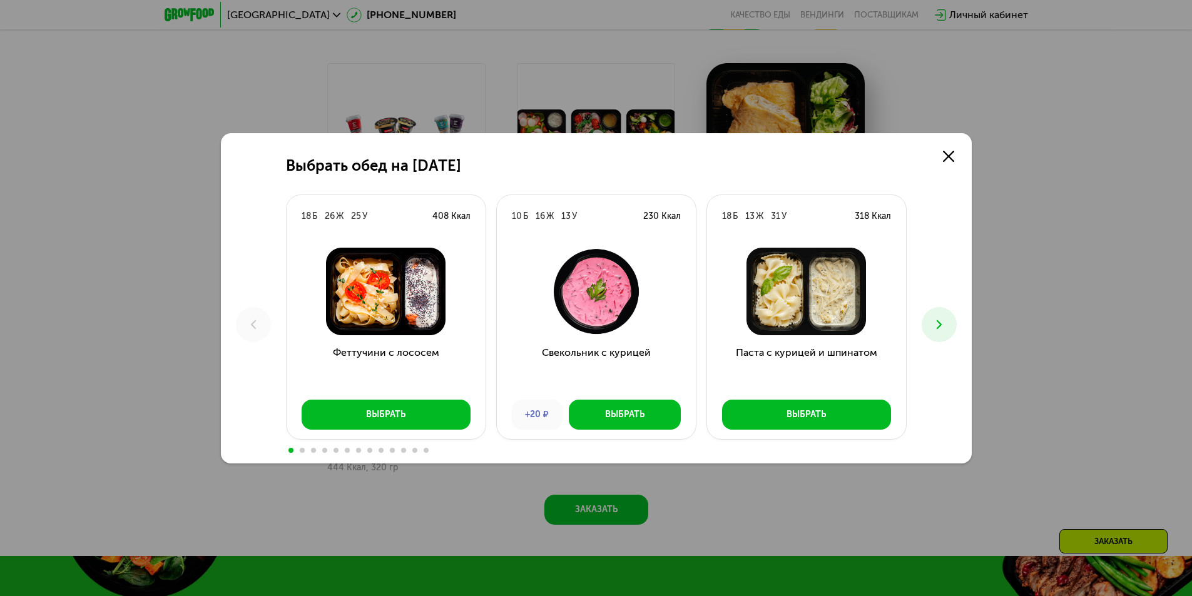
click at [945, 317] on icon at bounding box center [939, 324] width 15 height 15
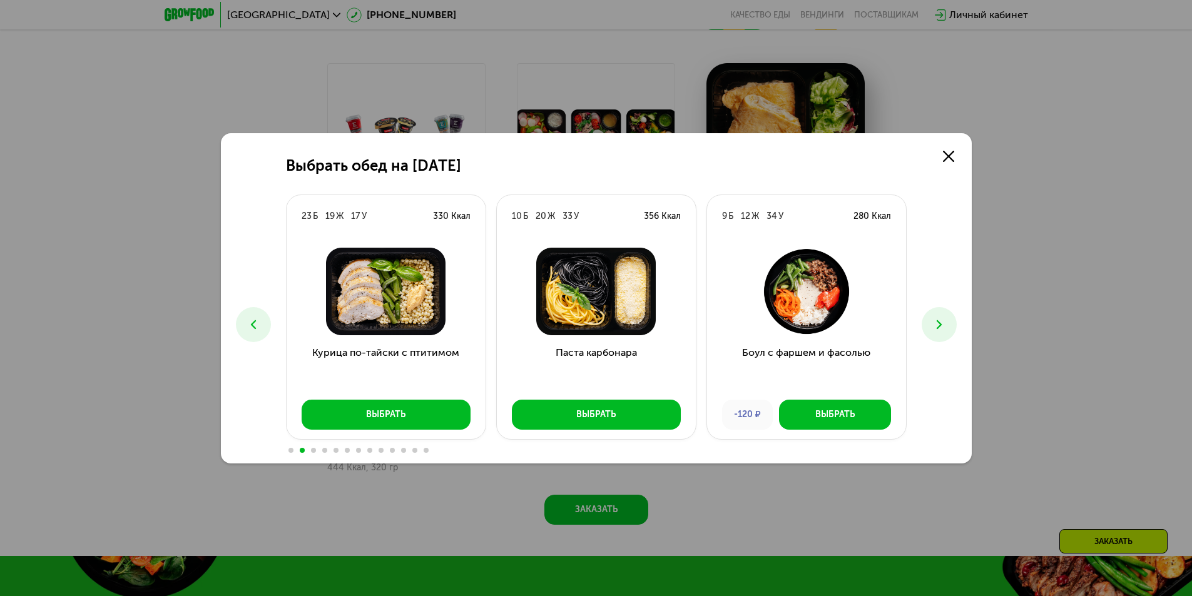
click at [932, 322] on icon at bounding box center [939, 324] width 15 height 15
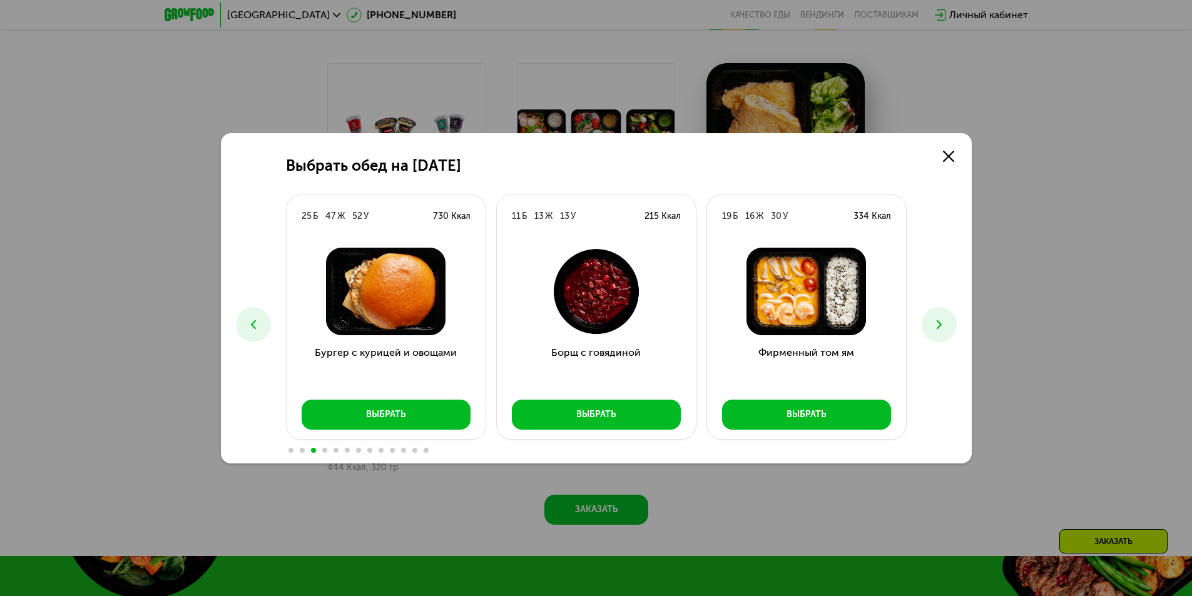
click at [932, 322] on icon at bounding box center [939, 324] width 15 height 15
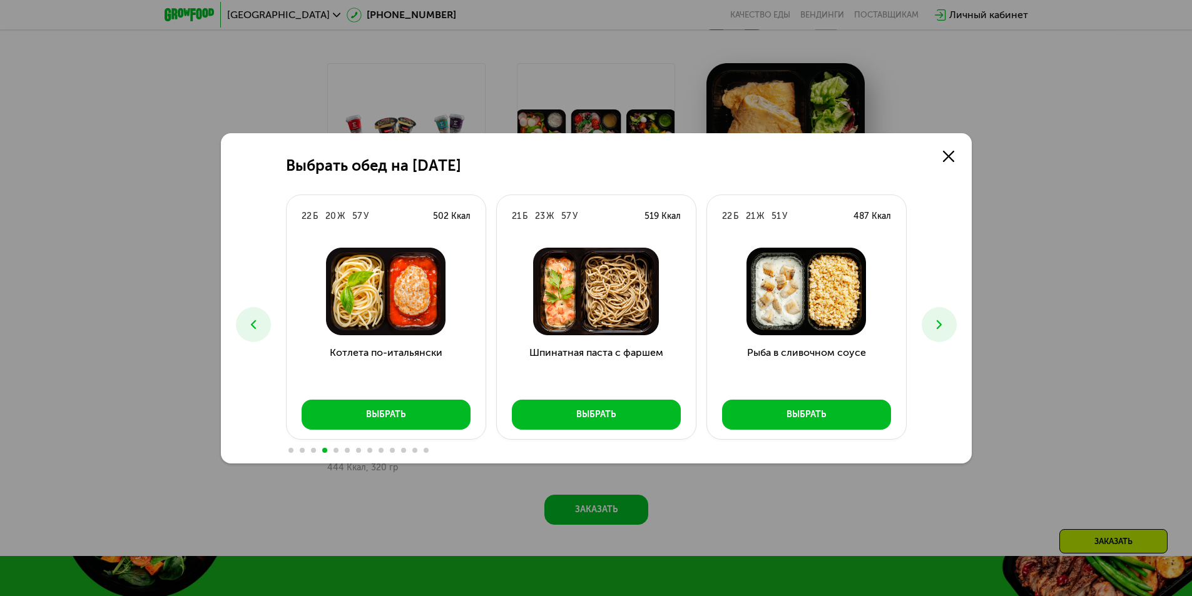
click at [932, 322] on icon at bounding box center [939, 324] width 15 height 15
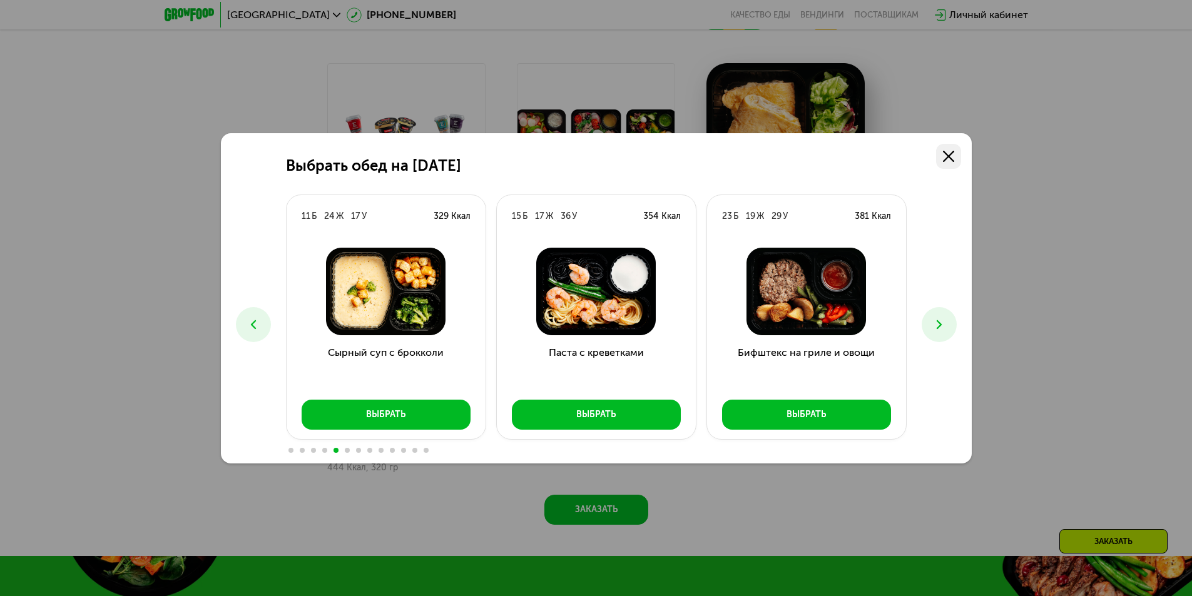
click at [956, 153] on link at bounding box center [948, 156] width 25 height 25
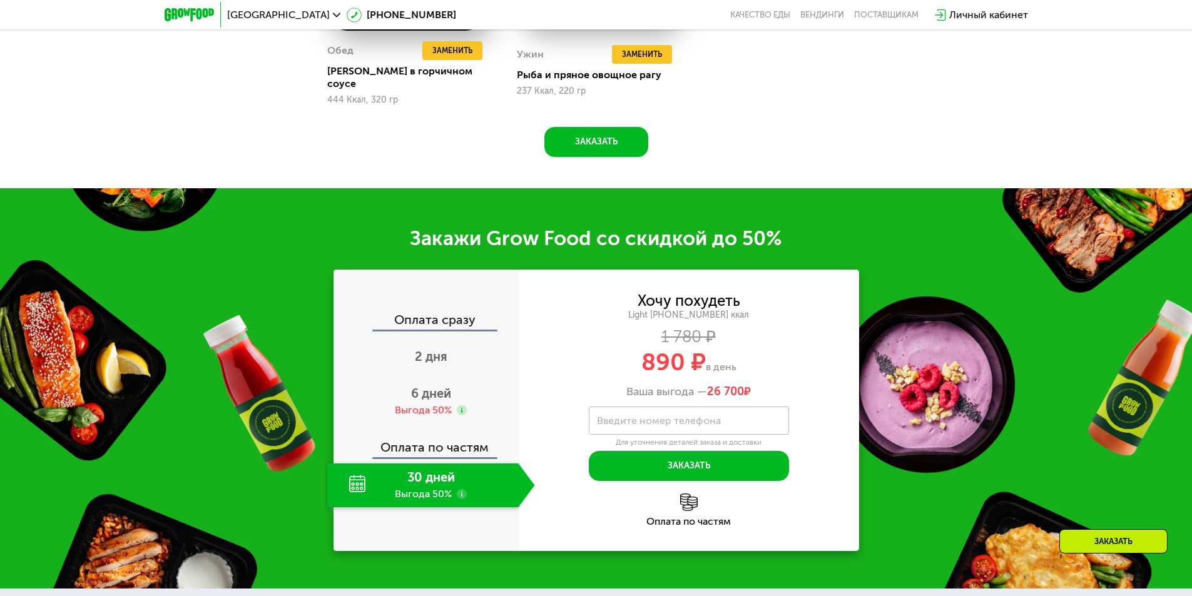
scroll to position [1745, 0]
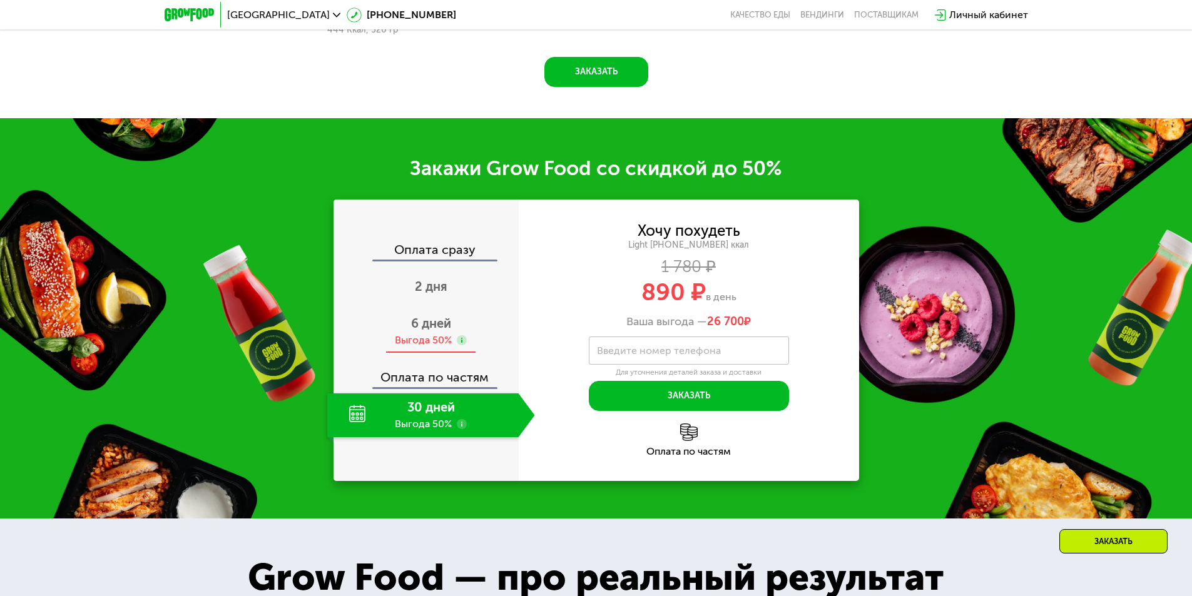
click at [387, 312] on div "6 дней Выгода 50%" at bounding box center [431, 332] width 208 height 44
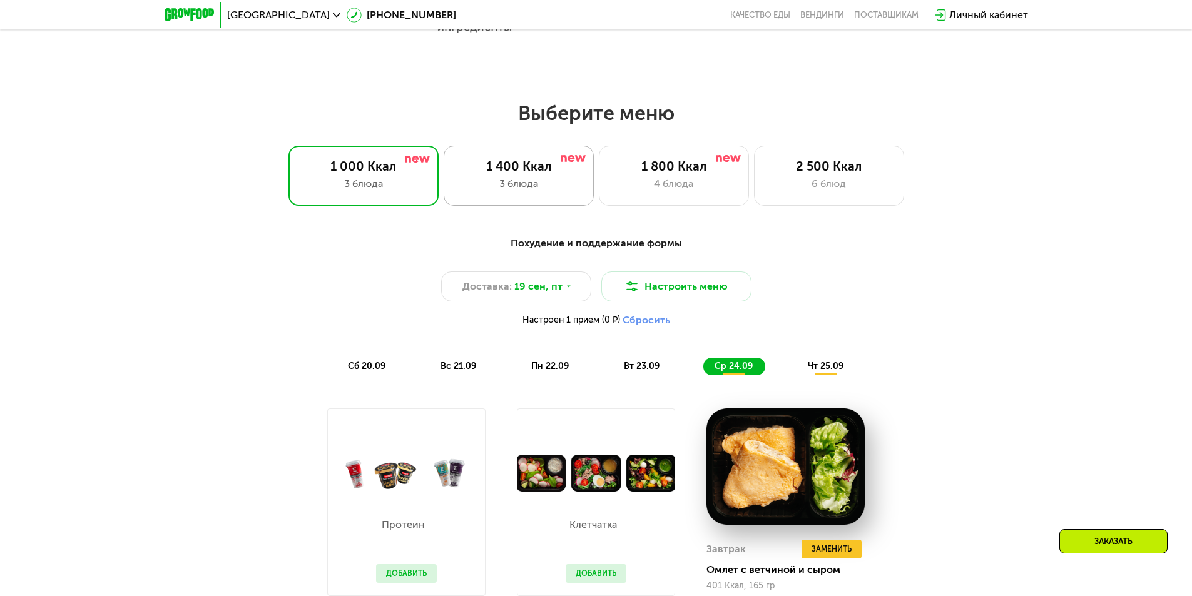
scroll to position [869, 0]
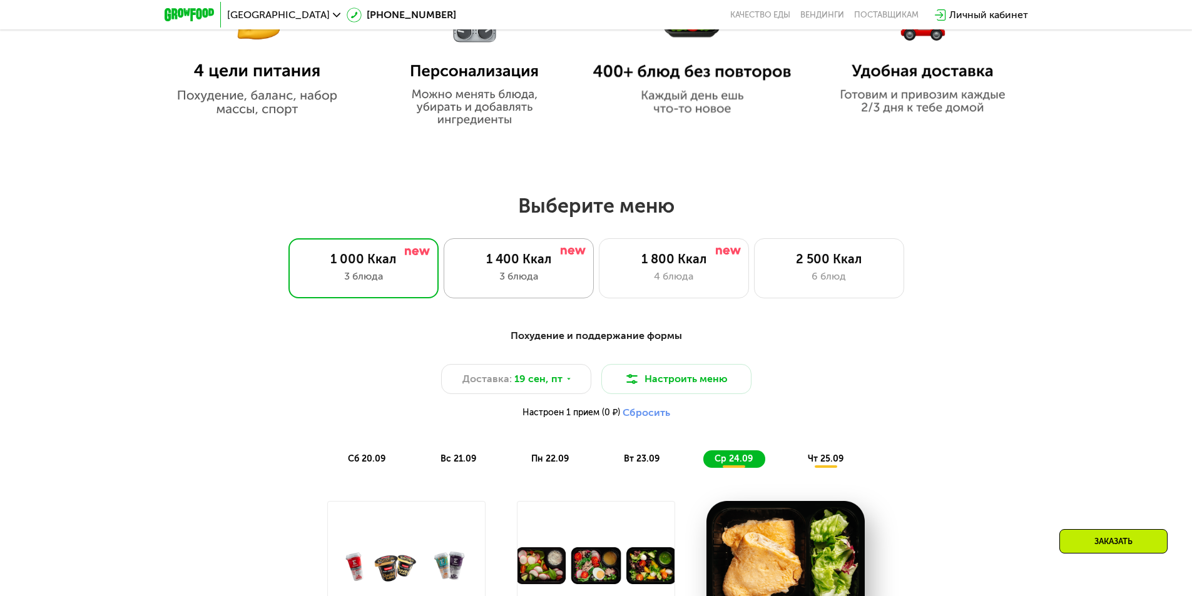
click at [524, 260] on div "1 400 Ккал" at bounding box center [519, 258] width 124 height 15
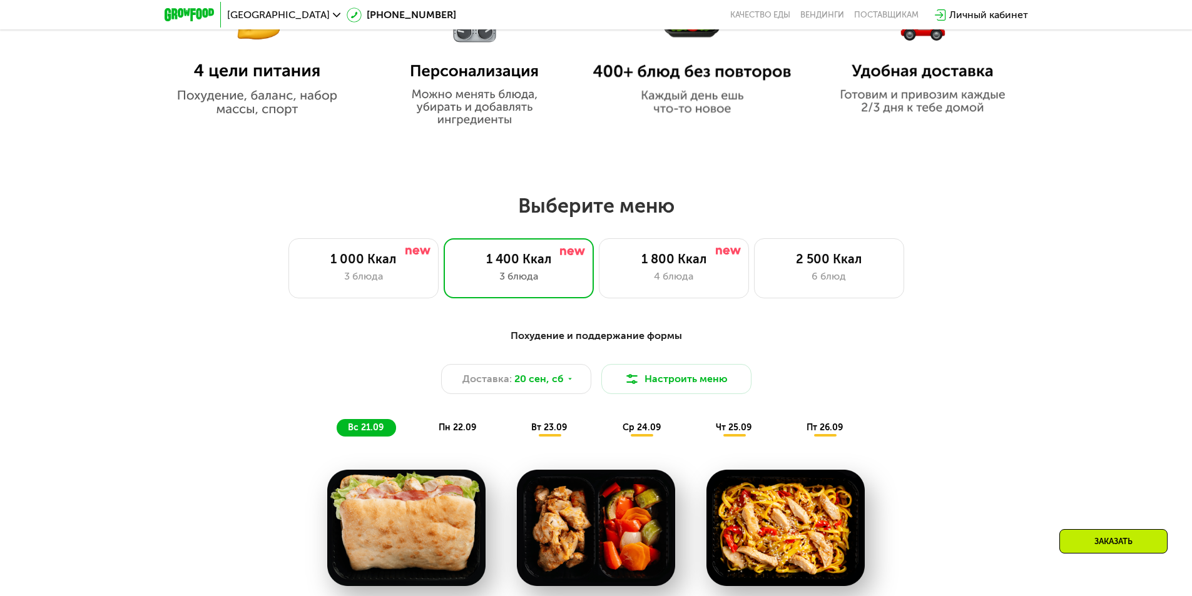
scroll to position [1119, 0]
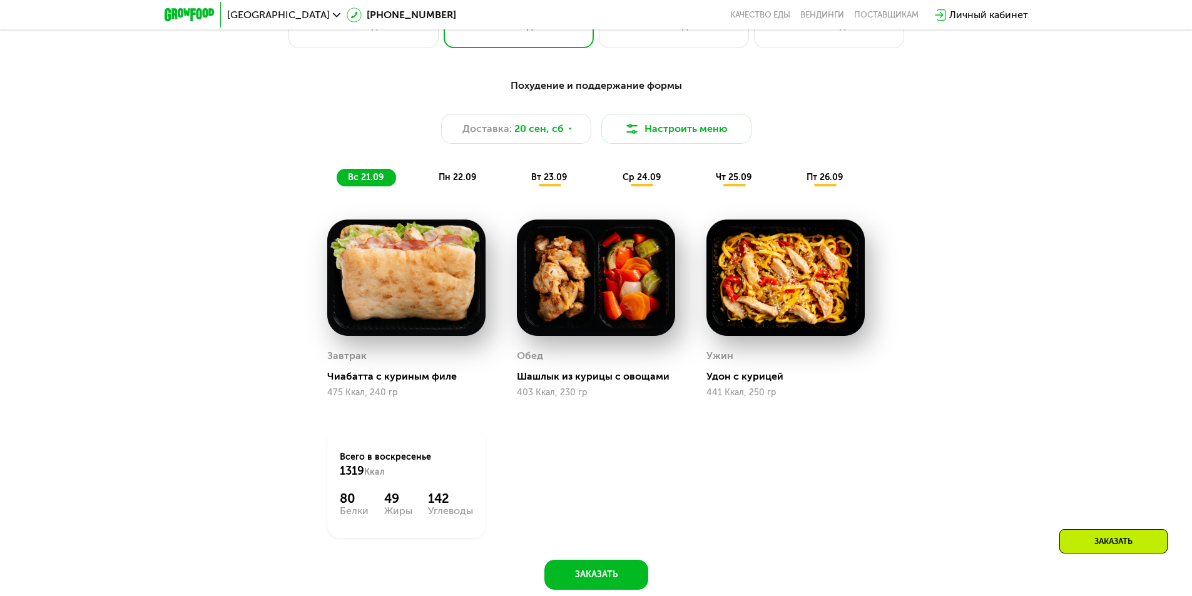
click at [554, 170] on div "Похудение и поддержание формы Доставка: [DATE] Настроить меню вс 21.09 пн 22.09…" at bounding box center [596, 132] width 741 height 108
click at [557, 180] on span "вт 23.09" at bounding box center [549, 177] width 36 height 11
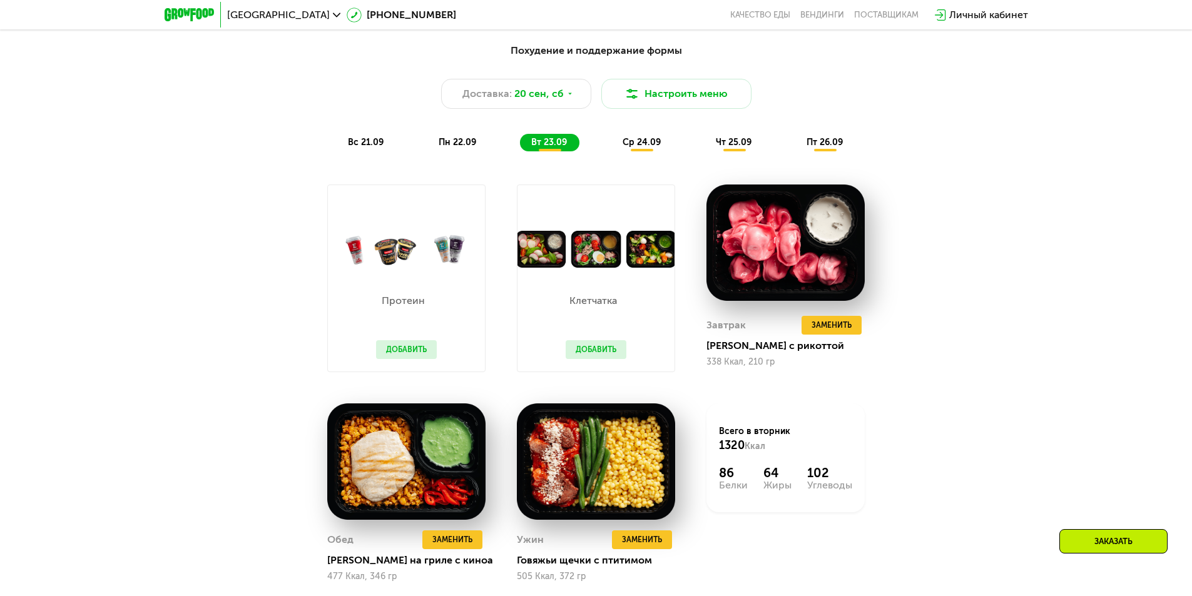
scroll to position [1182, 0]
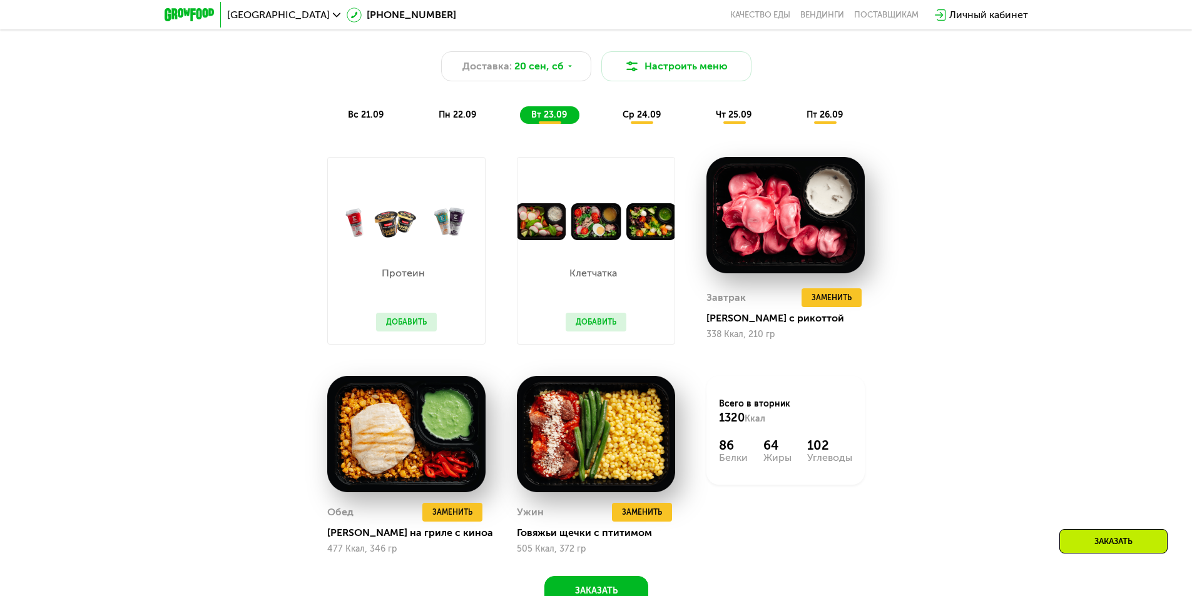
click at [459, 113] on div "пн 22.09" at bounding box center [457, 115] width 61 height 18
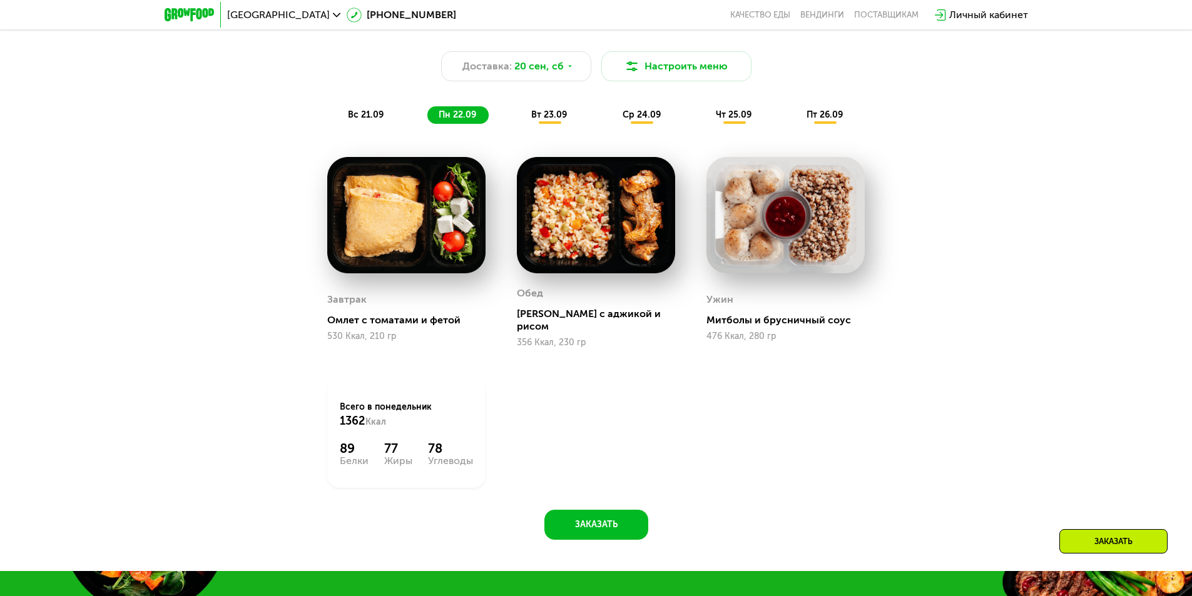
click at [556, 120] on span "вт 23.09" at bounding box center [549, 114] width 36 height 11
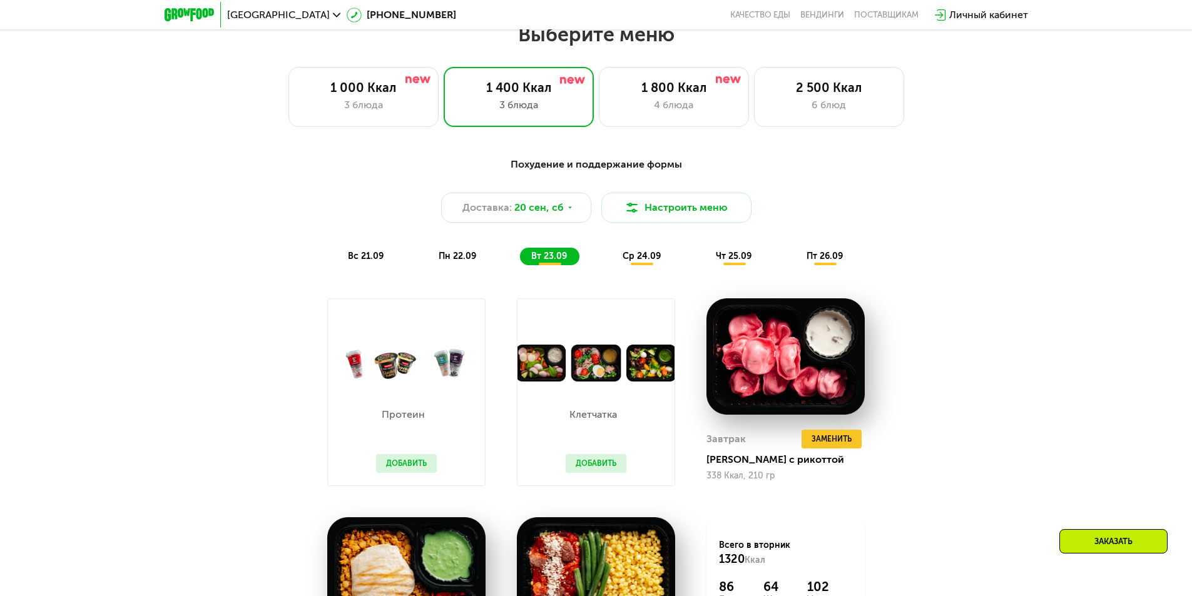
scroll to position [994, 0]
